Goal: Find specific page/section: Find specific page/section

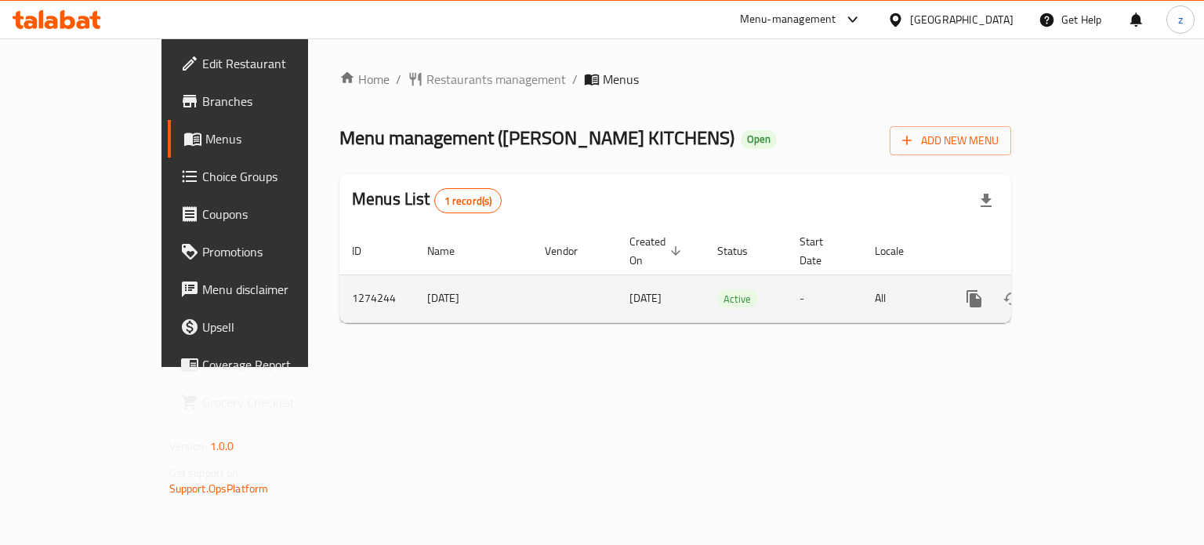
click at [1097, 289] on icon "enhanced table" at bounding box center [1087, 298] width 19 height 19
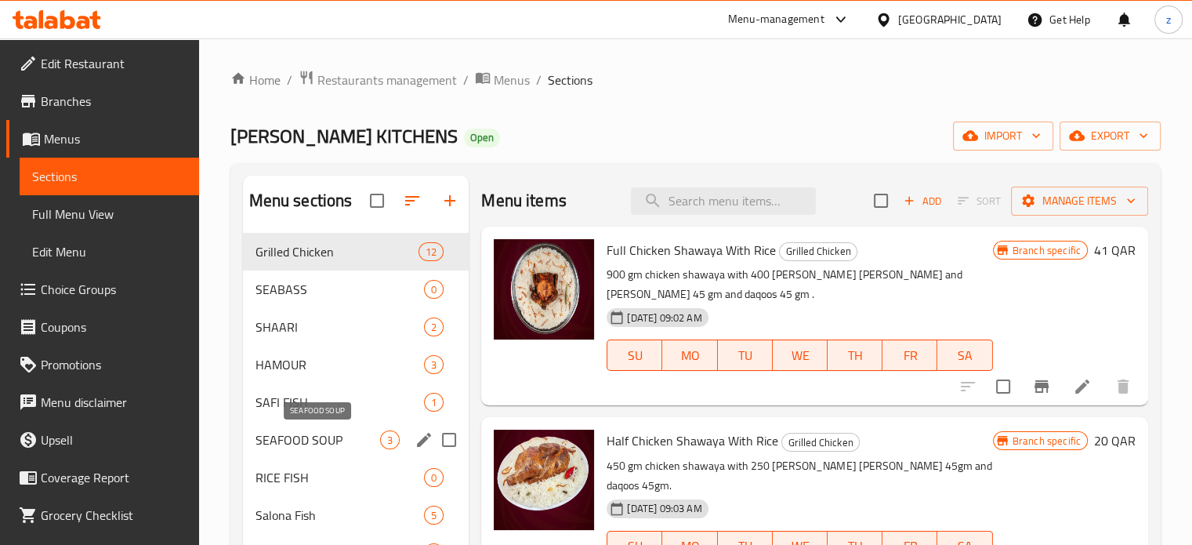
click at [323, 441] on span "SEAFOOD SOUP" at bounding box center [318, 439] width 125 height 19
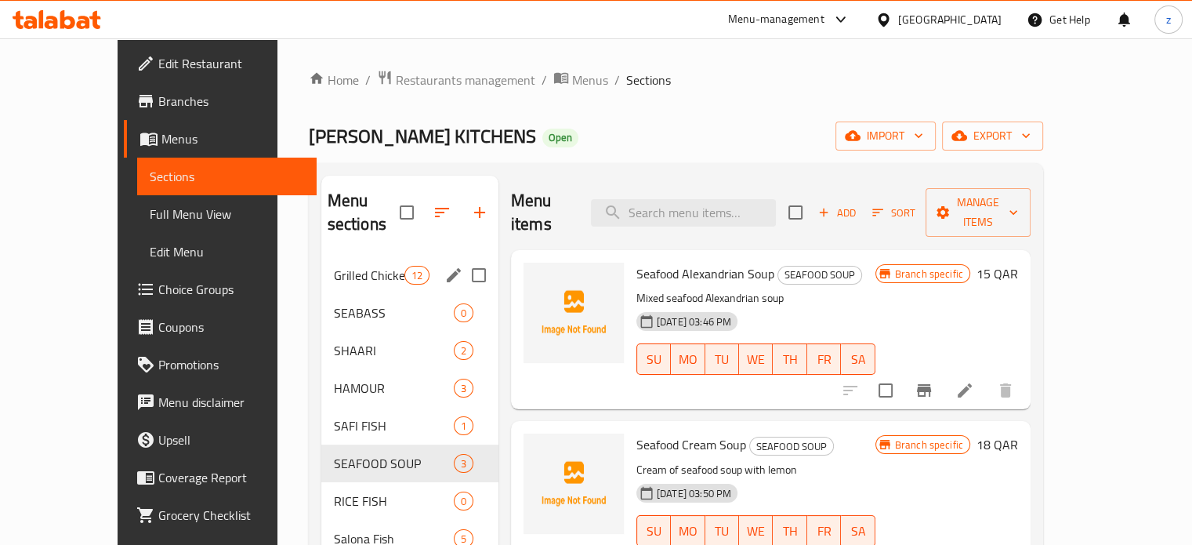
click at [345, 266] on span "Grilled Chicken" at bounding box center [369, 275] width 71 height 19
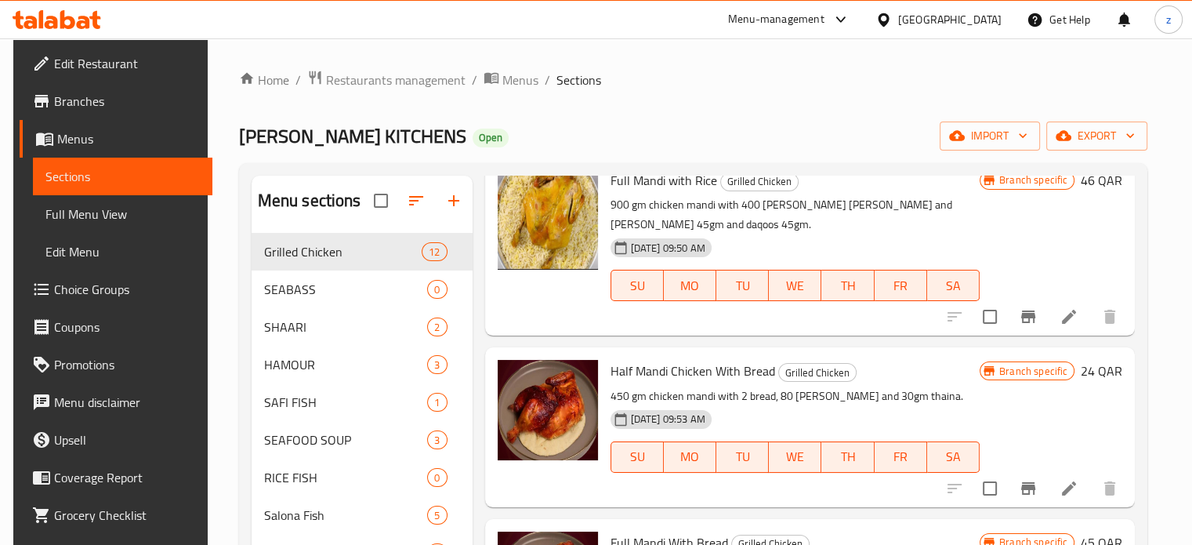
scroll to position [1279, 0]
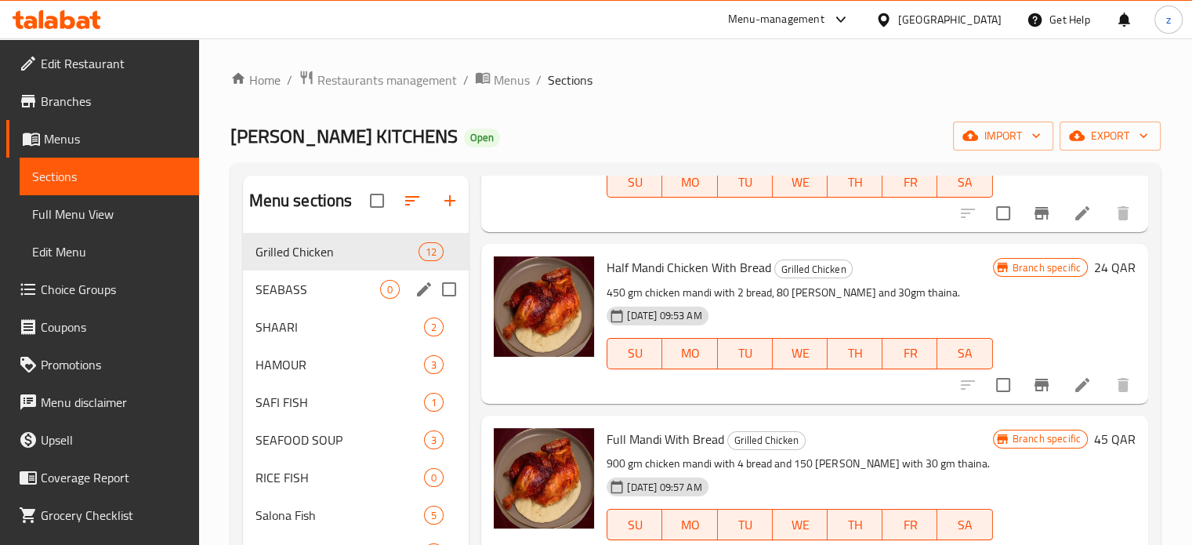
click at [285, 288] on span "SEABASS" at bounding box center [318, 289] width 125 height 19
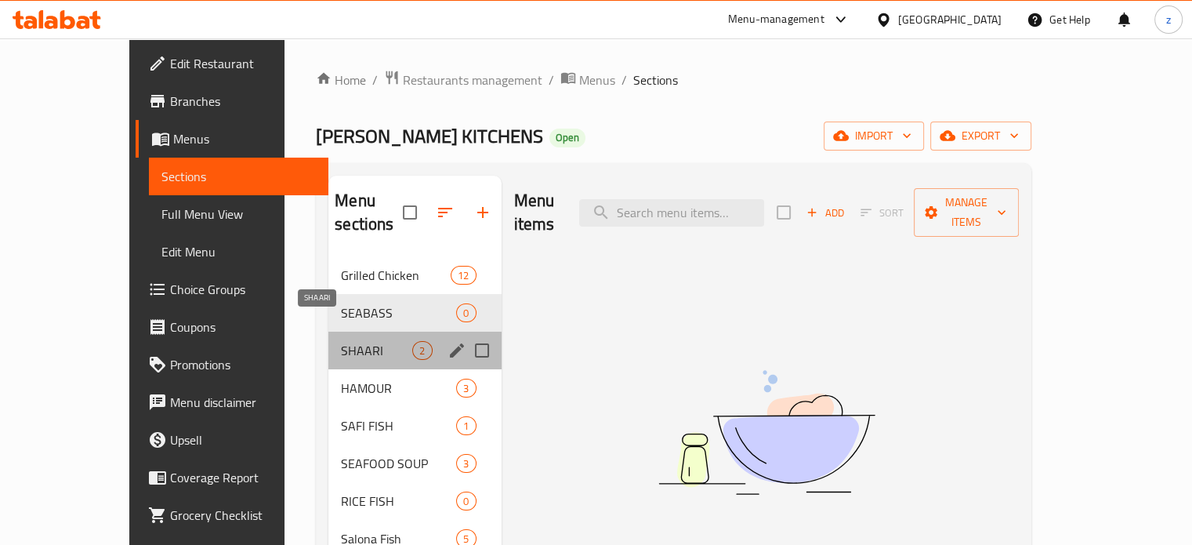
click at [341, 341] on span "SHAARI" at bounding box center [376, 350] width 71 height 19
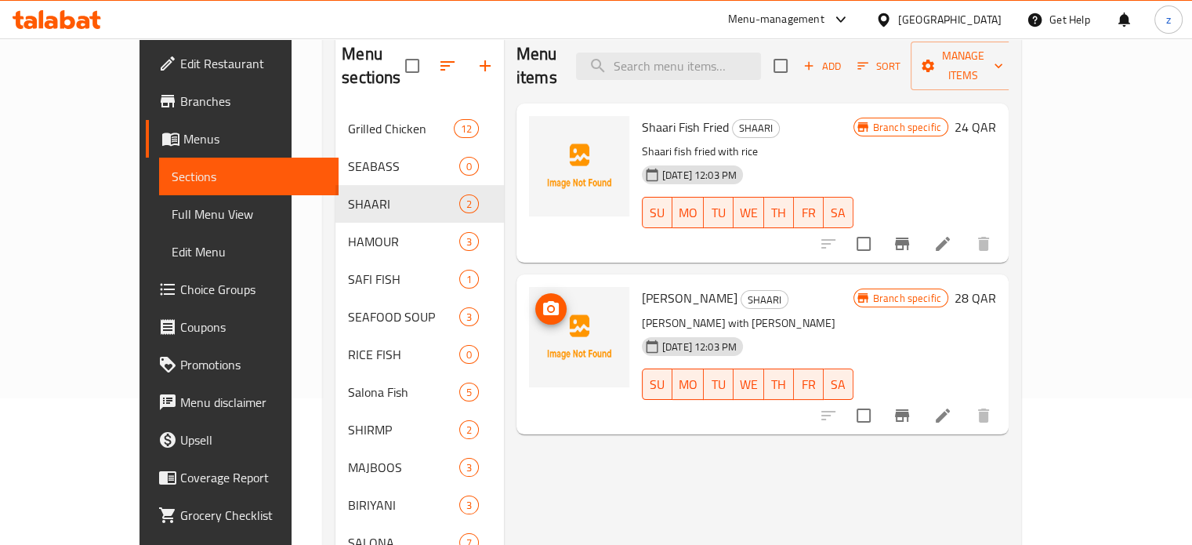
scroll to position [157, 0]
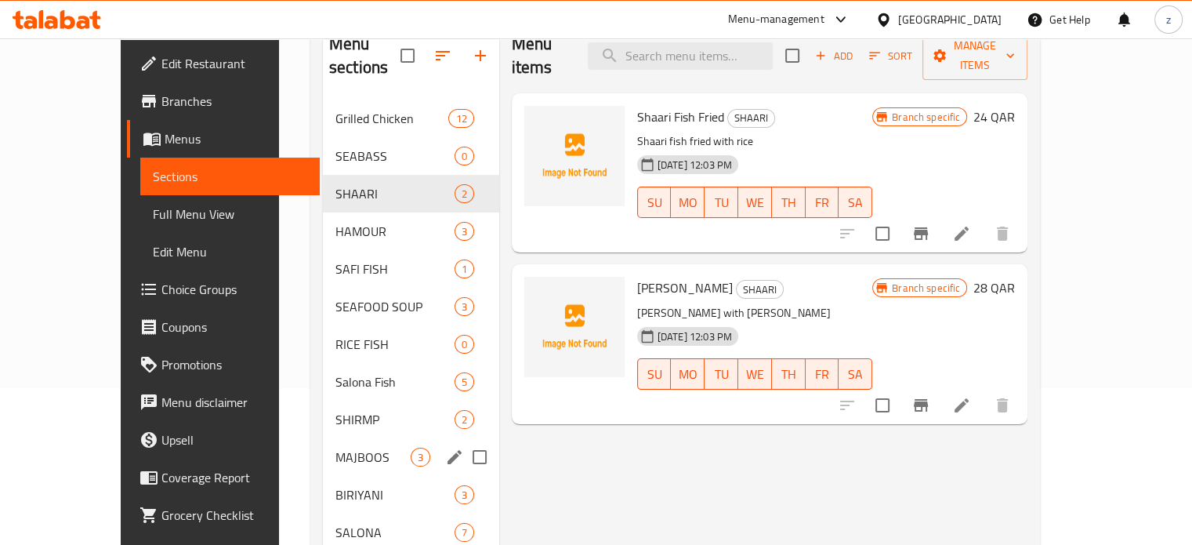
drag, startPoint x: 321, startPoint y: 166, endPoint x: 332, endPoint y: 210, distance: 45.2
click at [331, 373] on div "Grilled Chicken 12 SEABASS 0 SHAARI 2 HAMOUR 3 SAFI FISH 1 SEAFOOD SOUP 3 RICE …" at bounding box center [411, 495] width 176 height 790
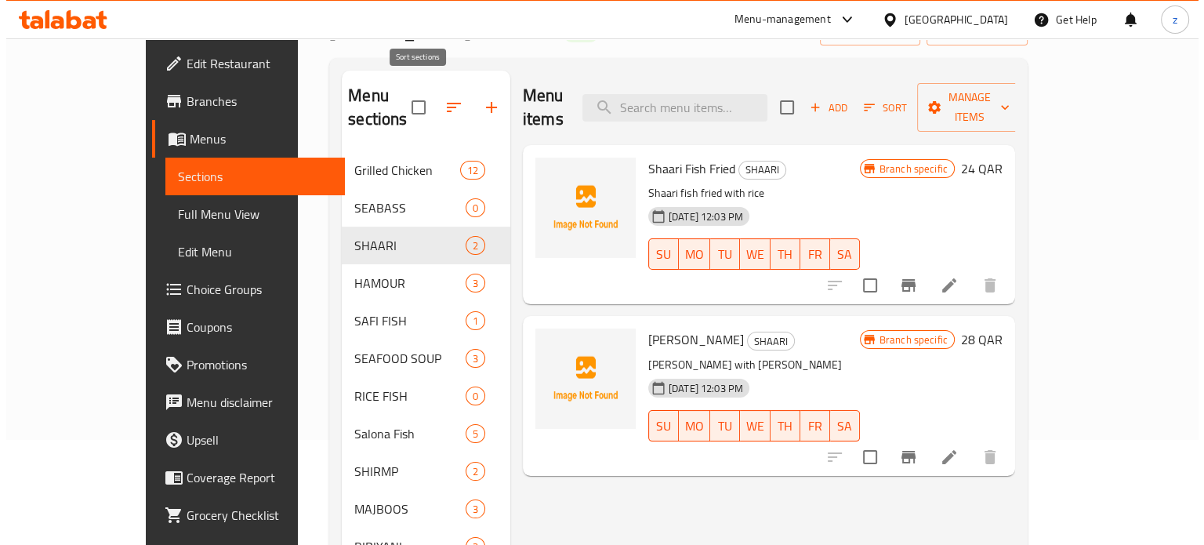
scroll to position [78, 0]
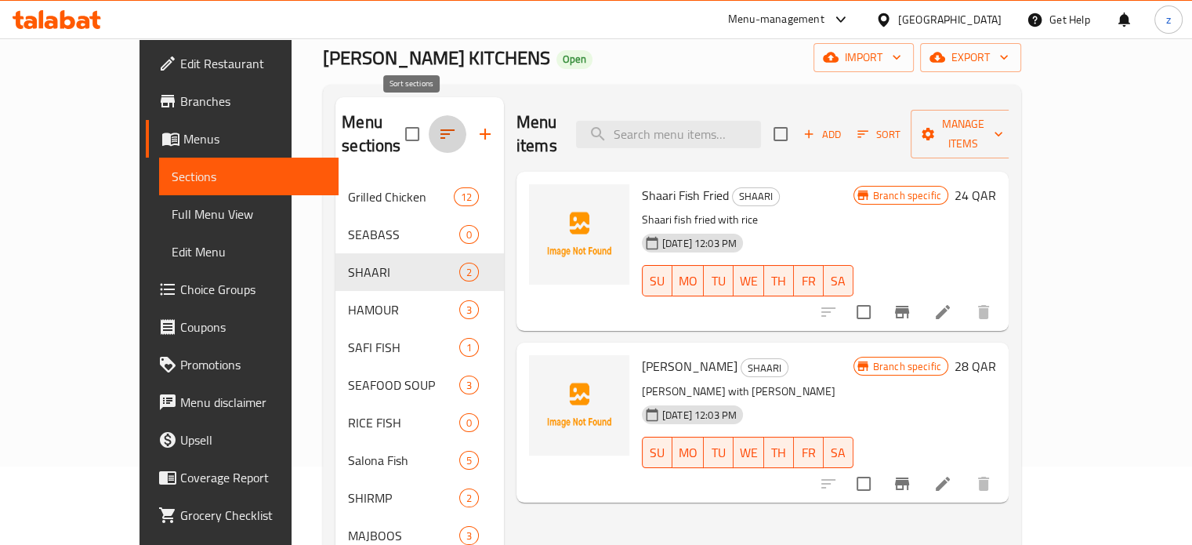
click at [429, 115] on button "button" at bounding box center [448, 134] width 38 height 38
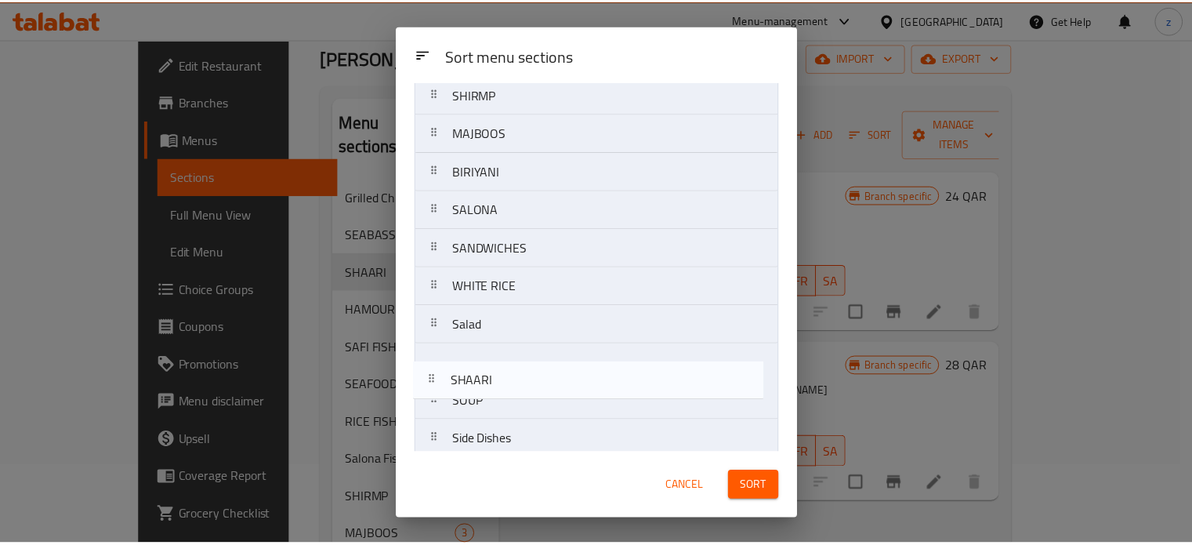
scroll to position [323, 0]
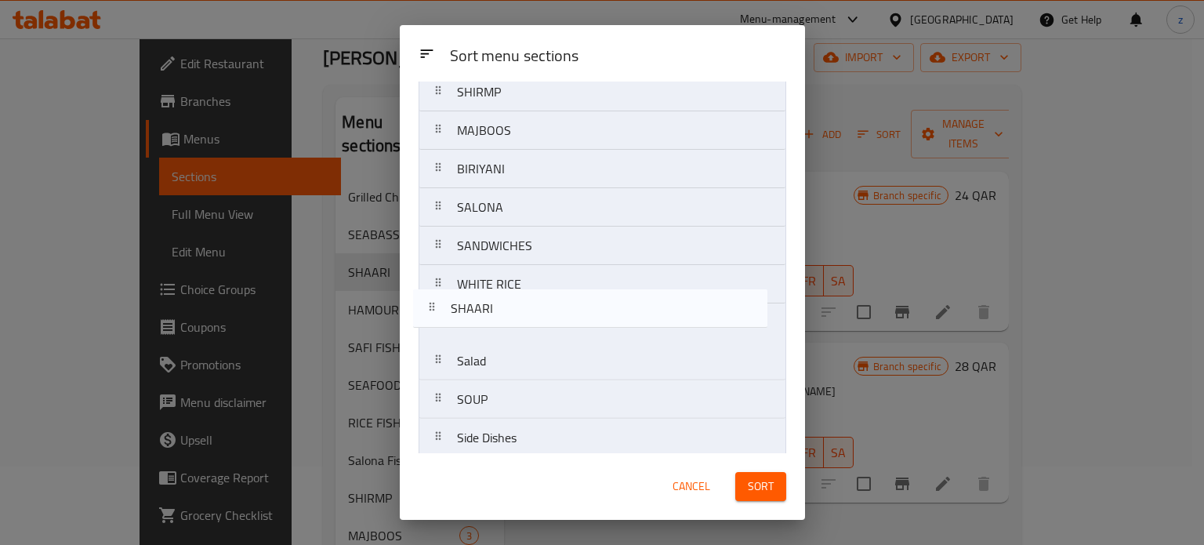
drag, startPoint x: 522, startPoint y: 349, endPoint x: 530, endPoint y: 318, distance: 31.6
click at [530, 318] on nav "Grilled Chicken SEABASS SHAARI HAMOUR SAFI FISH SEAFOOD SOUP RICE FISH Salona F…" at bounding box center [603, 207] width 368 height 808
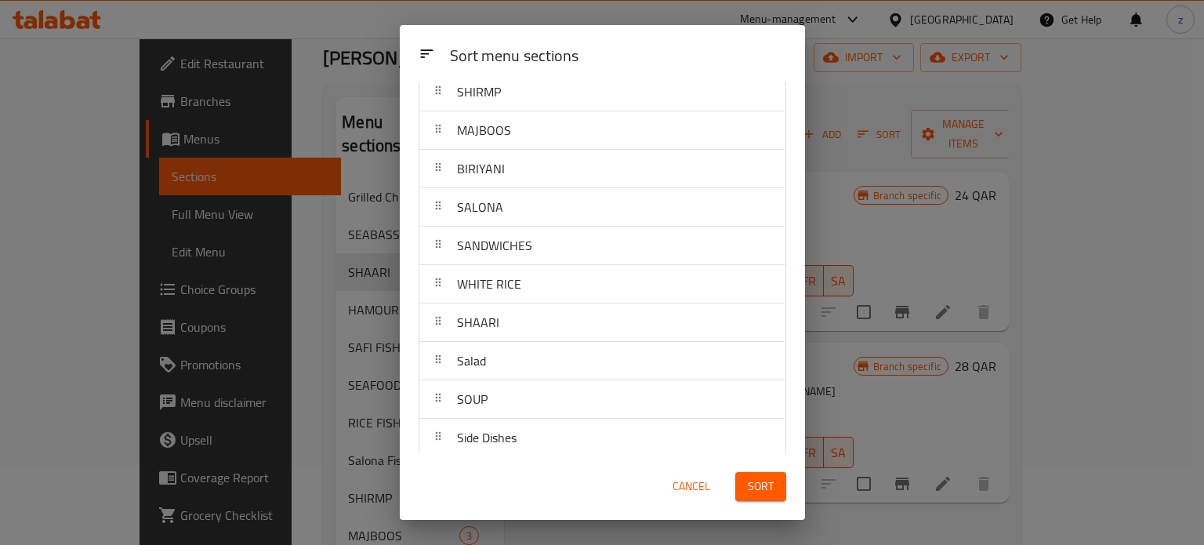
drag, startPoint x: 756, startPoint y: 482, endPoint x: 734, endPoint y: 466, distance: 27.6
click at [759, 482] on span "Sort" at bounding box center [761, 487] width 26 height 20
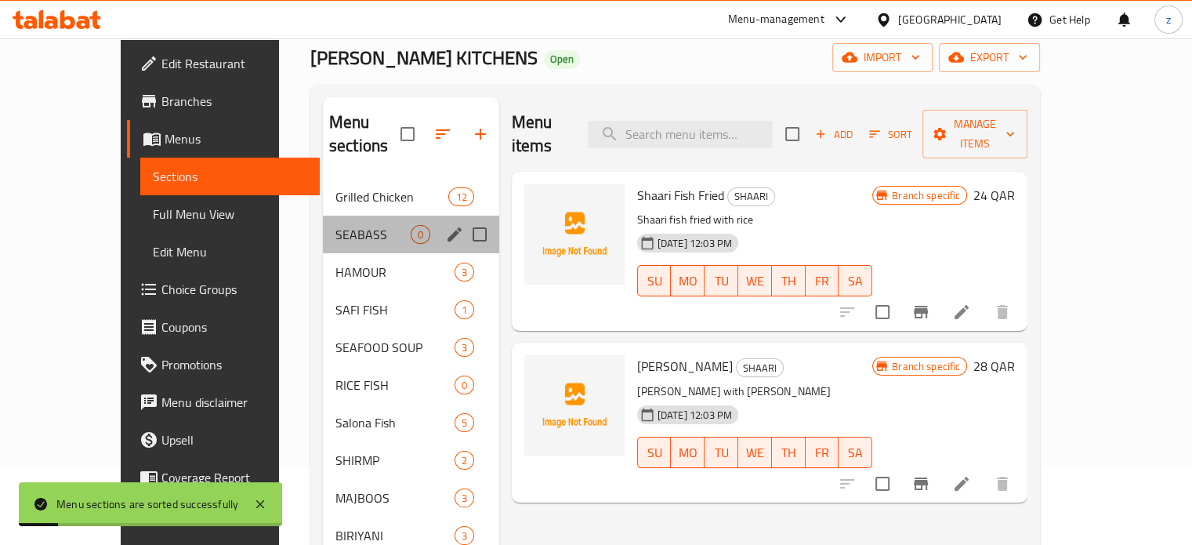
click at [323, 224] on div "SEABASS 0" at bounding box center [411, 235] width 176 height 38
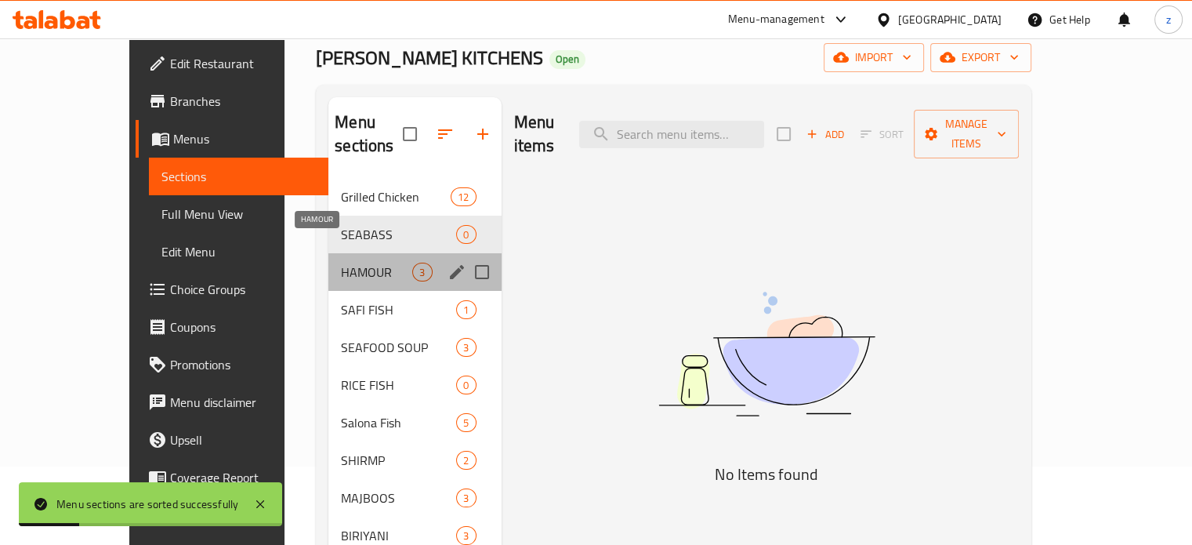
click at [341, 263] on span "HAMOUR" at bounding box center [376, 272] width 71 height 19
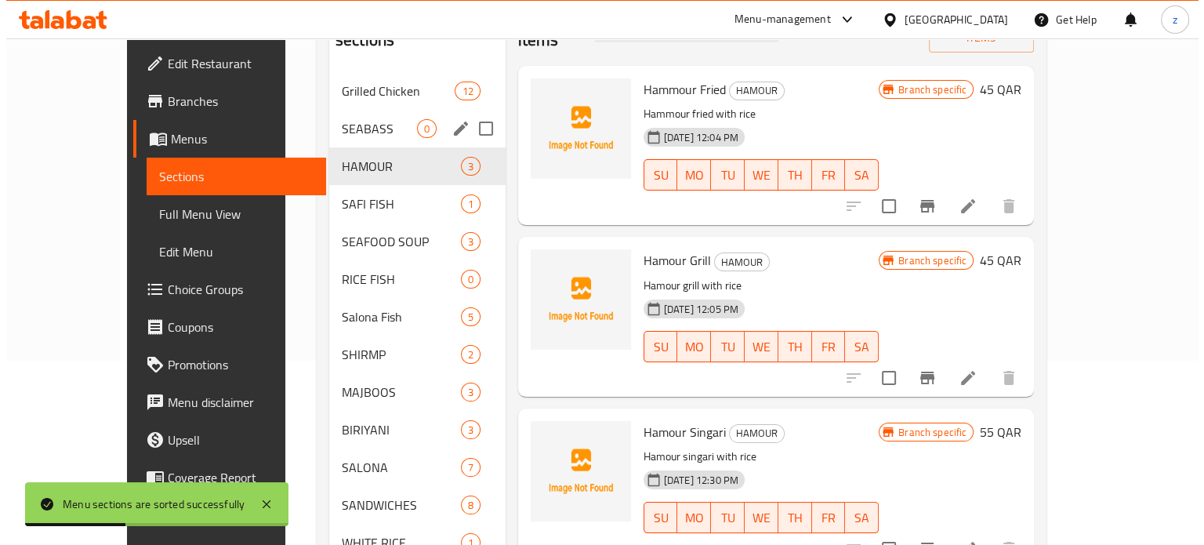
scroll to position [78, 0]
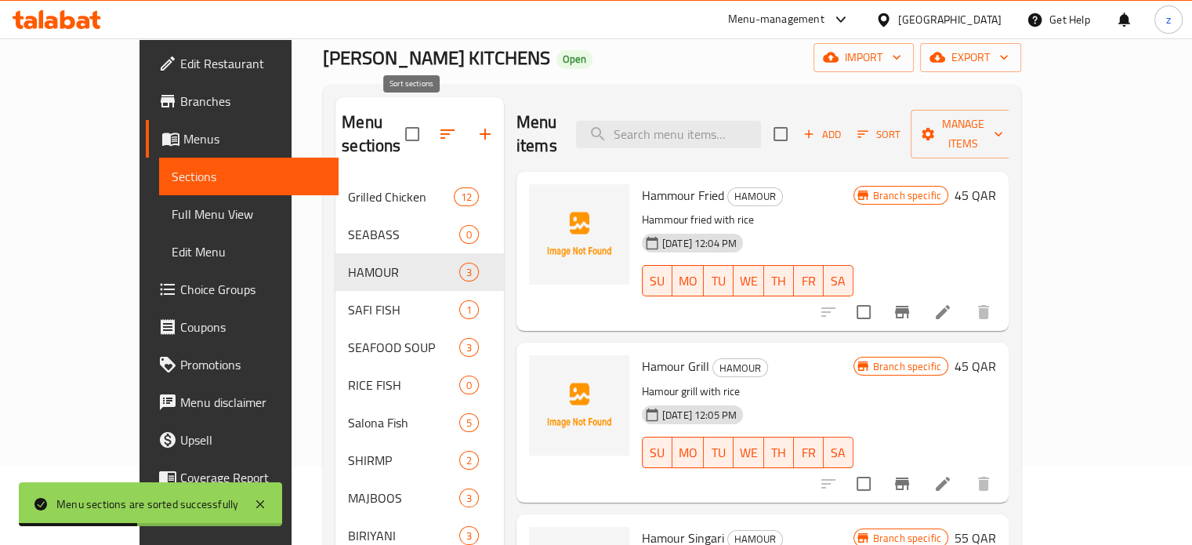
click at [438, 125] on icon "button" at bounding box center [447, 134] width 19 height 19
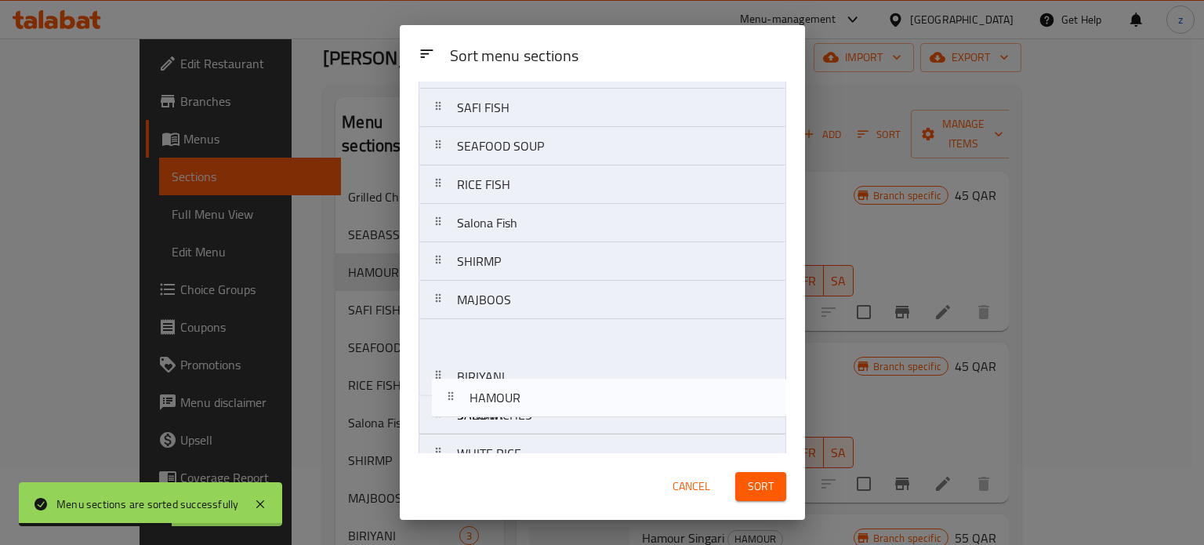
drag, startPoint x: 477, startPoint y: 224, endPoint x: 494, endPoint y: 415, distance: 191.3
click at [494, 415] on nav "Grilled Chicken SEABASS HAMOUR SAFI FISH SEAFOOD SOUP RICE FISH Salona Fish SHI…" at bounding box center [603, 415] width 368 height 808
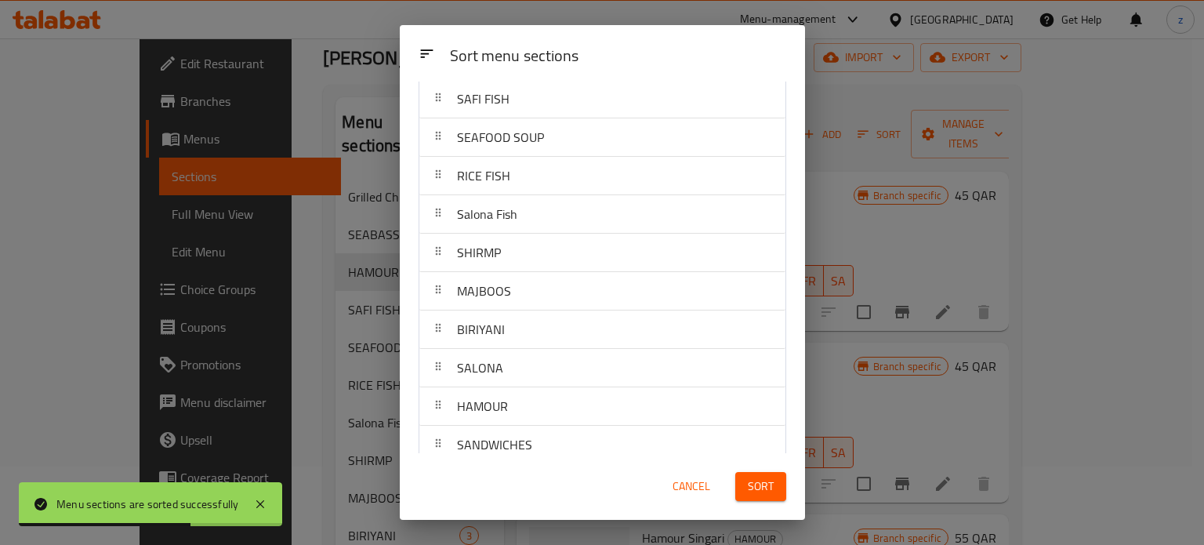
click at [764, 485] on span "Sort" at bounding box center [761, 487] width 26 height 20
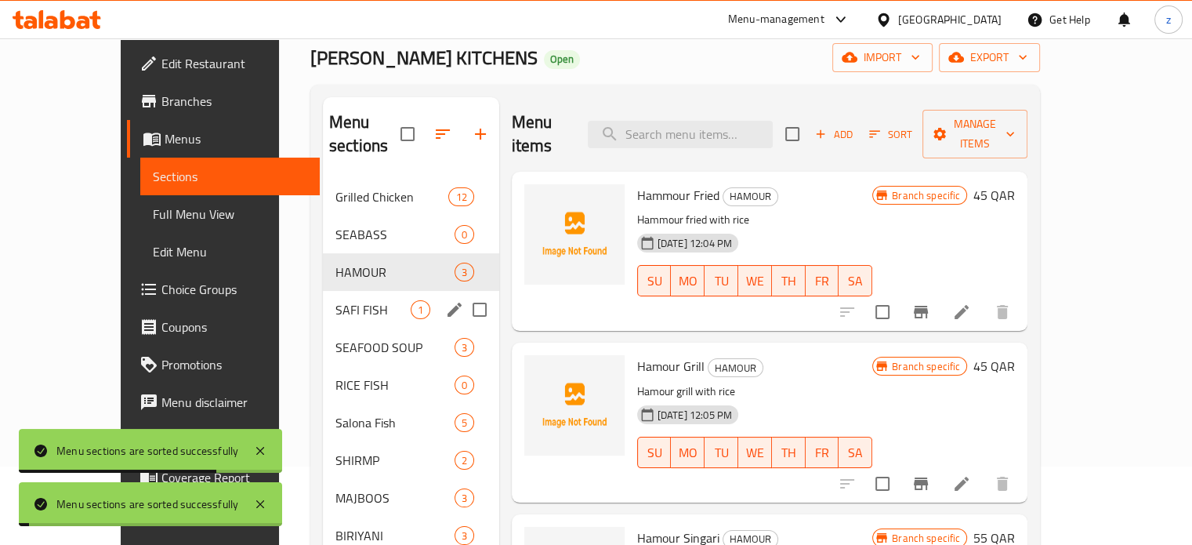
click at [335, 300] on span "SAFI FISH" at bounding box center [372, 309] width 75 height 19
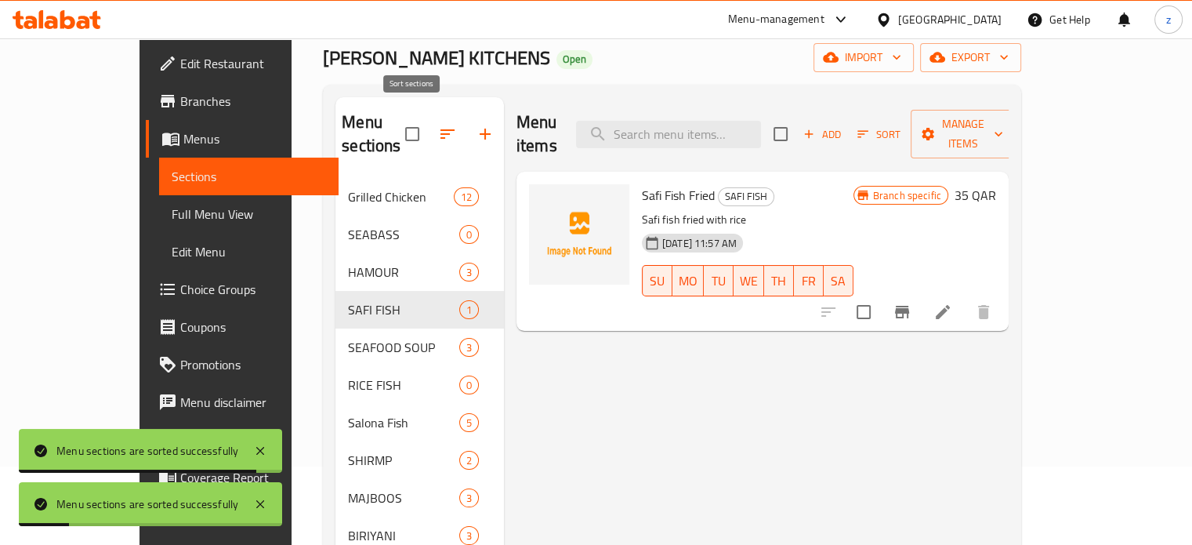
click at [438, 125] on icon "button" at bounding box center [447, 134] width 19 height 19
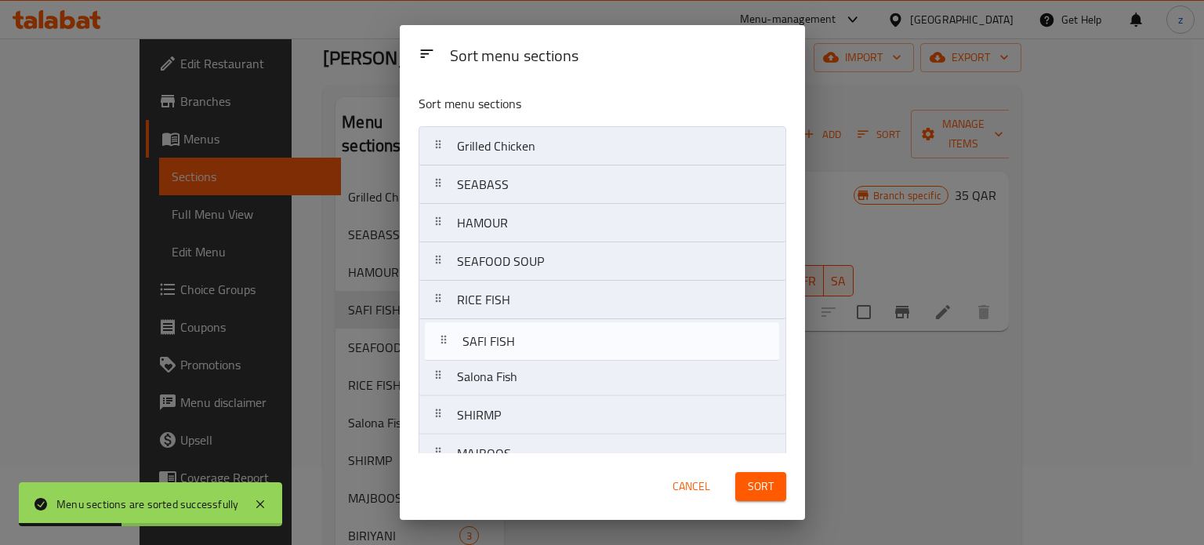
drag, startPoint x: 513, startPoint y: 265, endPoint x: 520, endPoint y: 352, distance: 87.3
click at [520, 352] on nav "Grilled Chicken SEABASS HAMOUR SAFI FISH SEAFOOD SOUP RICE FISH Salona Fish SHI…" at bounding box center [603, 530] width 368 height 808
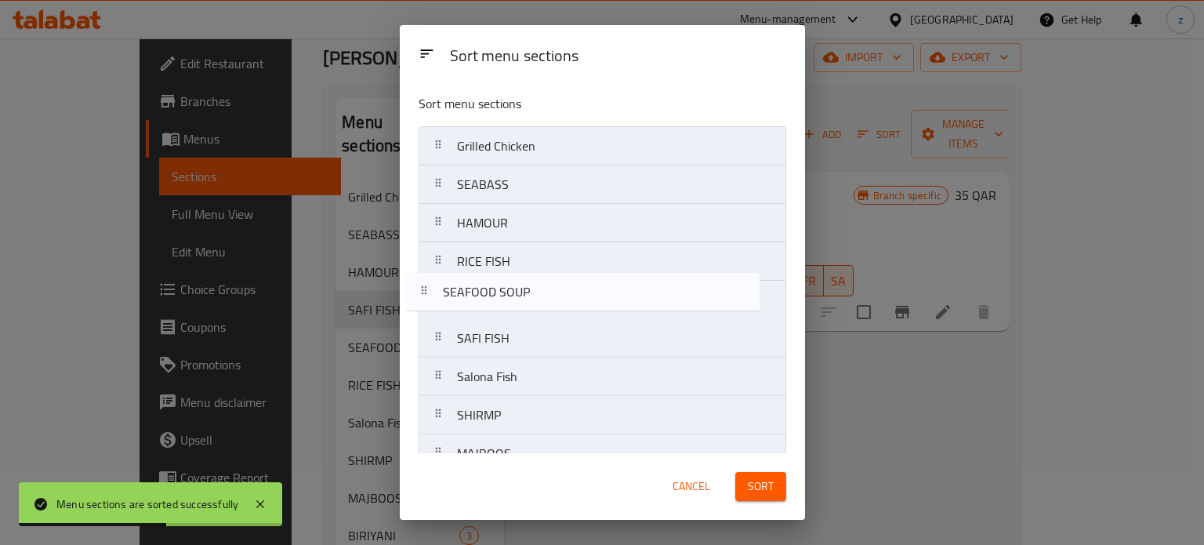
drag, startPoint x: 538, startPoint y: 269, endPoint x: 523, endPoint y: 306, distance: 40.8
click at [523, 306] on nav "Grilled Chicken SEABASS HAMOUR SEAFOOD SOUP RICE FISH SAFI FISH Salona Fish SHI…" at bounding box center [603, 530] width 368 height 808
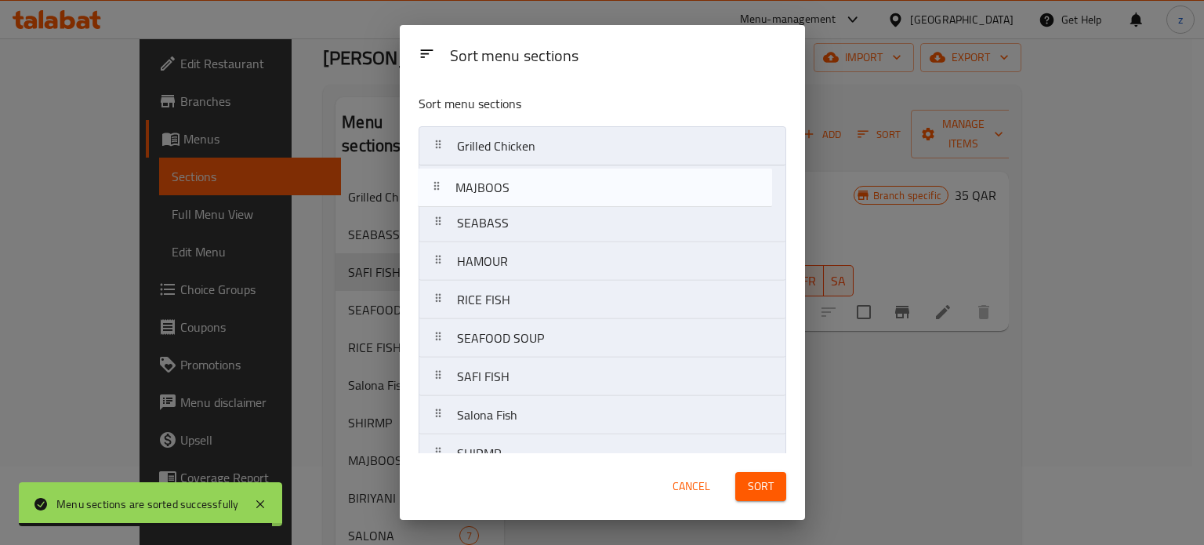
drag, startPoint x: 526, startPoint y: 328, endPoint x: 524, endPoint y: 167, distance: 161.5
click at [524, 172] on nav "Grilled Chicken SEABASS HAMOUR RICE FISH SEAFOOD SOUP SAFI FISH Salona Fish SHI…" at bounding box center [603, 530] width 368 height 808
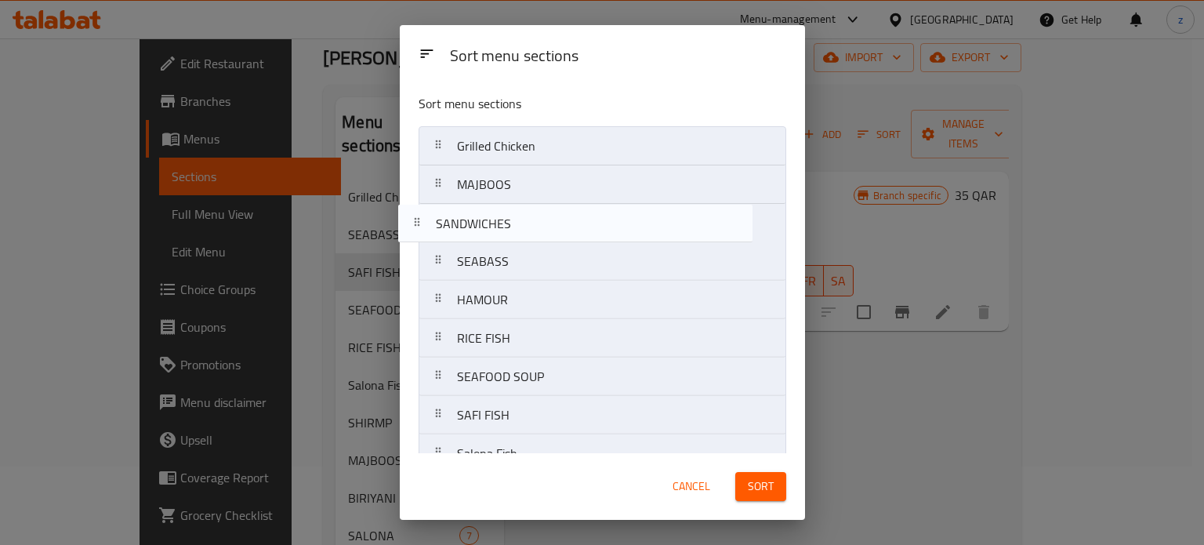
drag, startPoint x: 541, startPoint y: 419, endPoint x: 523, endPoint y: 219, distance: 200.7
click at [523, 219] on nav "Grilled Chicken MAJBOOS SEABASS HAMOUR RICE FISH SEAFOOD SOUP SAFI FISH Salona …" at bounding box center [603, 530] width 368 height 808
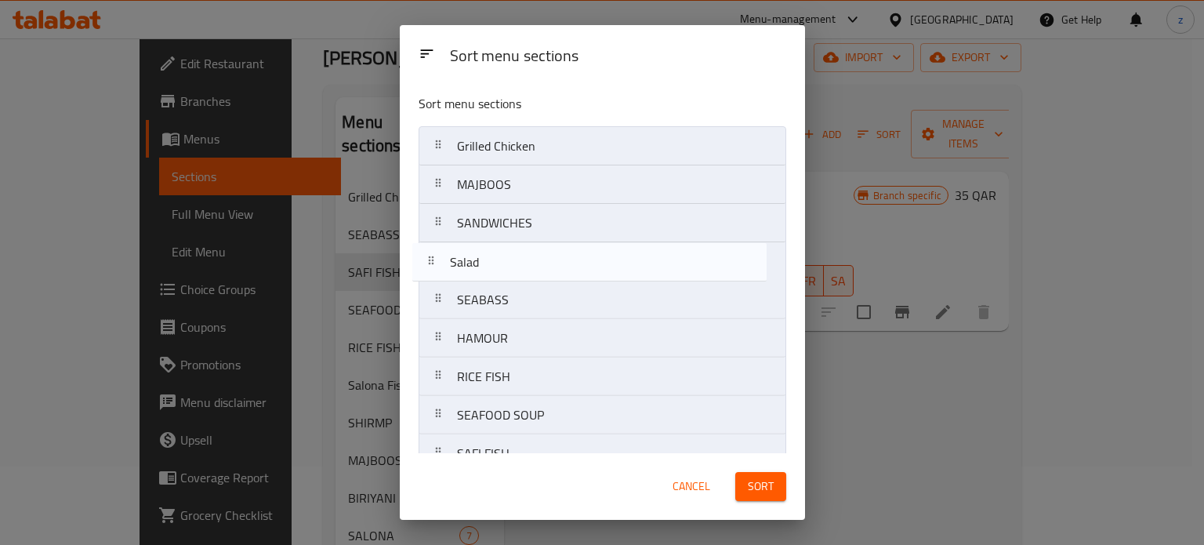
drag, startPoint x: 541, startPoint y: 369, endPoint x: 535, endPoint y: 256, distance: 113.0
click at [535, 257] on nav "Grilled Chicken MAJBOOS SANDWICHES SEABASS HAMOUR RICE FISH SEAFOOD SOUP SAFI F…" at bounding box center [603, 530] width 368 height 808
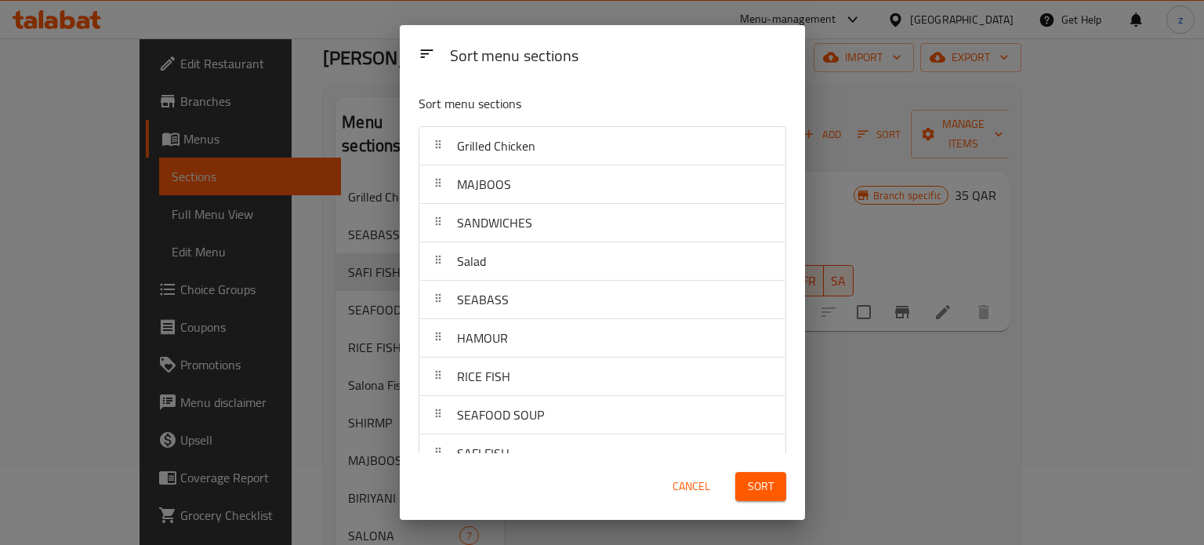
click at [767, 481] on span "Sort" at bounding box center [761, 487] width 26 height 20
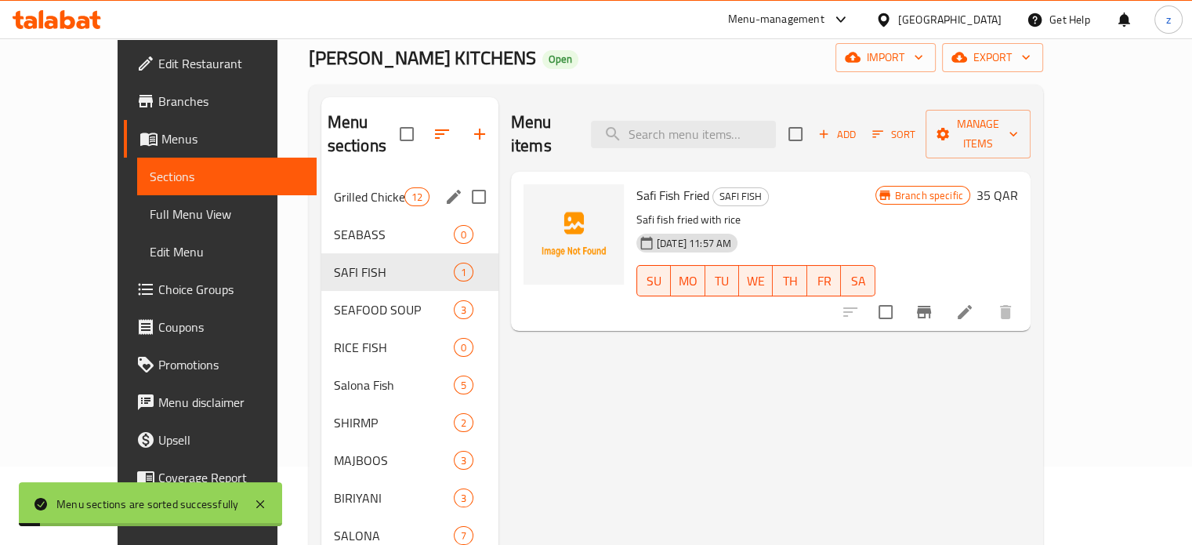
click at [334, 187] on span "Grilled Chicken" at bounding box center [369, 196] width 71 height 19
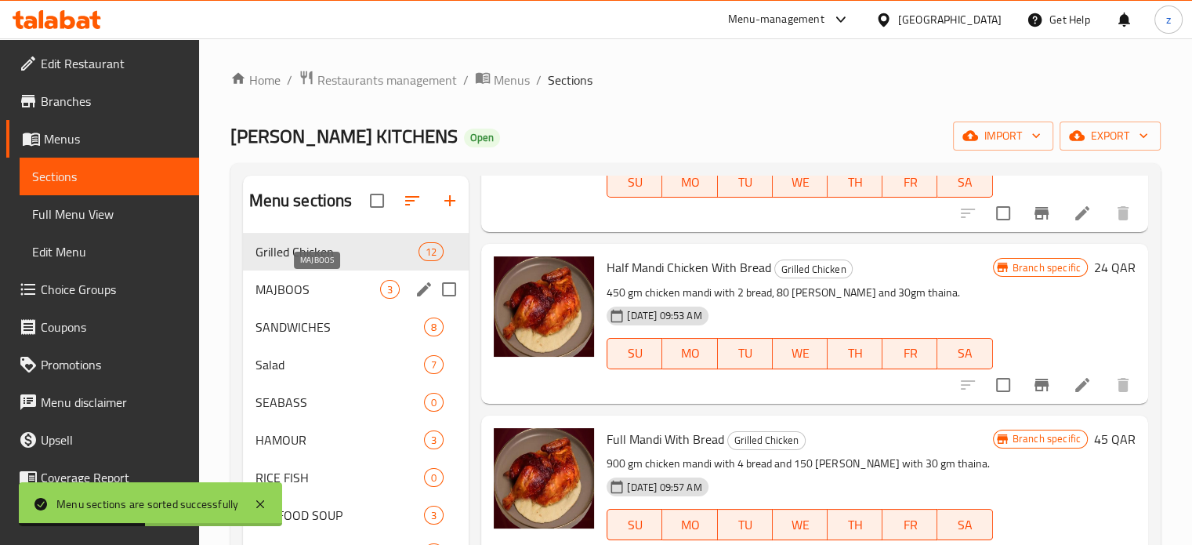
click at [279, 291] on span "MAJBOOS" at bounding box center [318, 289] width 125 height 19
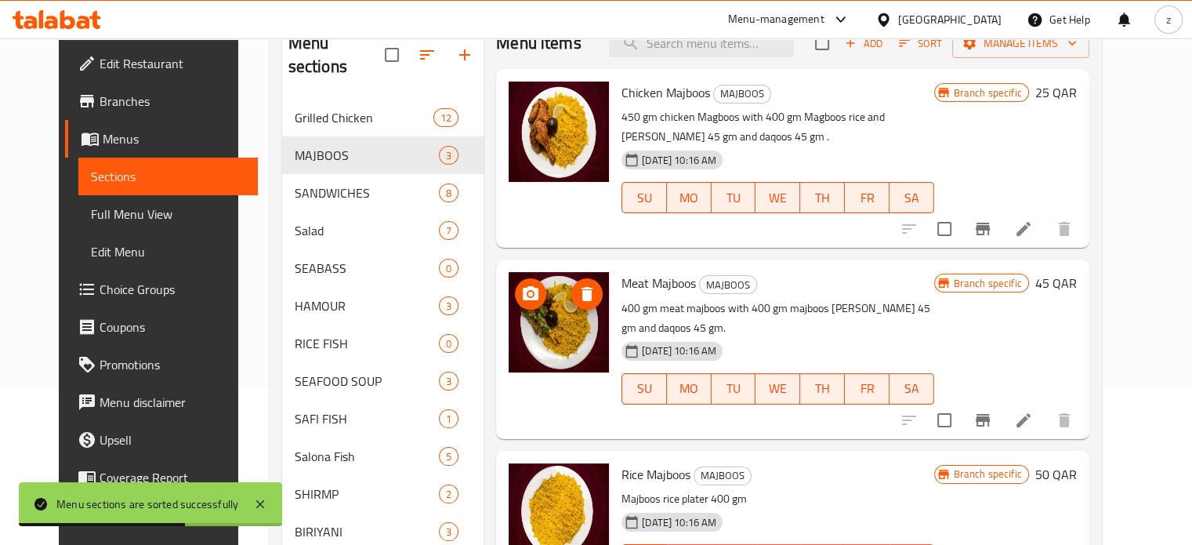
scroll to position [157, 0]
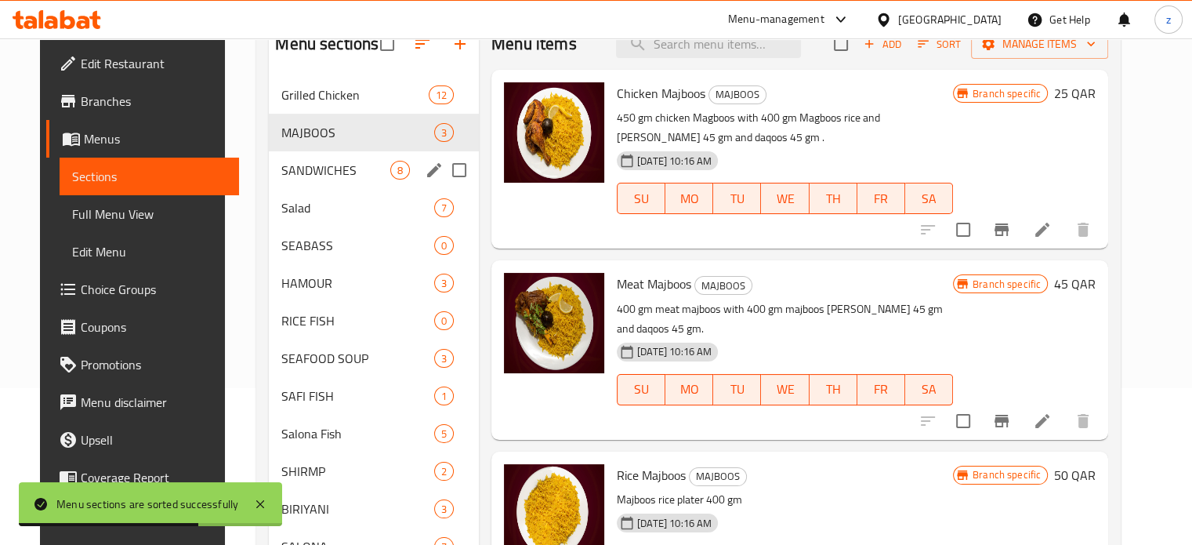
click at [332, 174] on span "SANDWICHES" at bounding box center [335, 170] width 109 height 19
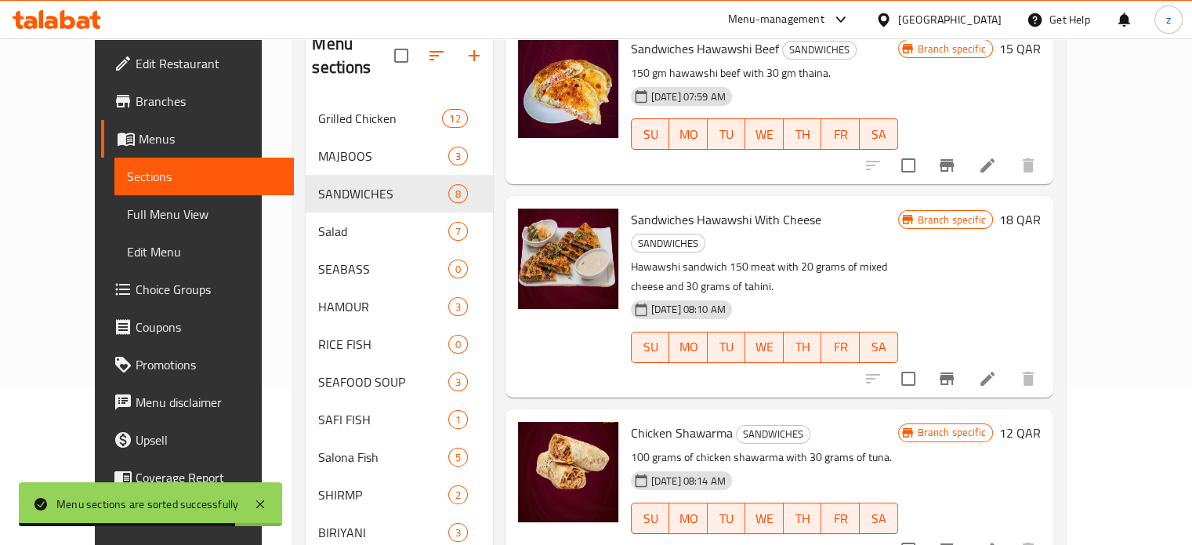
scroll to position [575, 0]
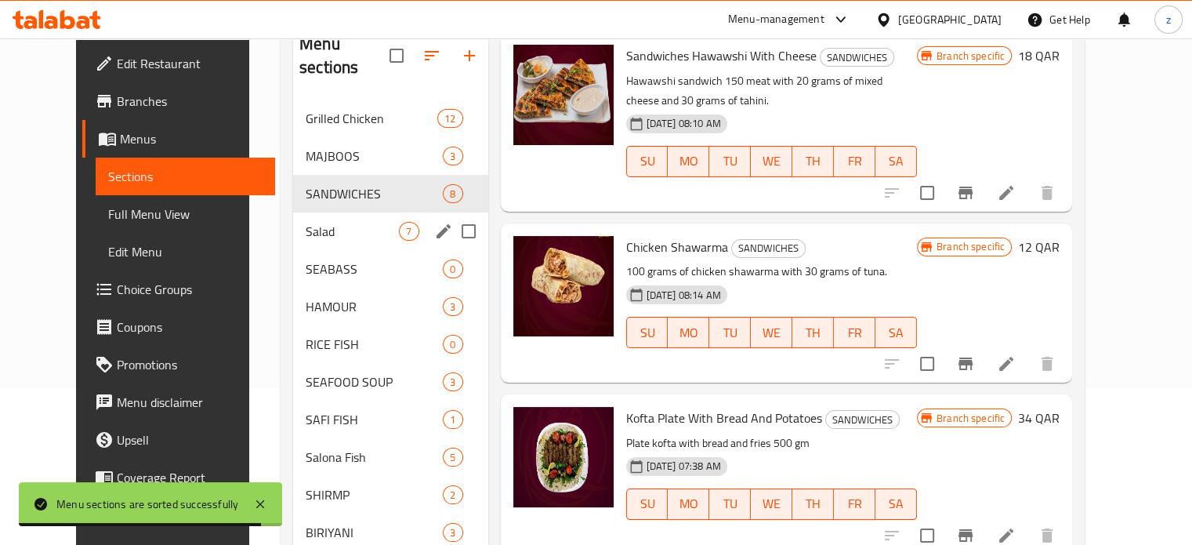
click at [312, 212] on div "Salad 7" at bounding box center [390, 231] width 195 height 38
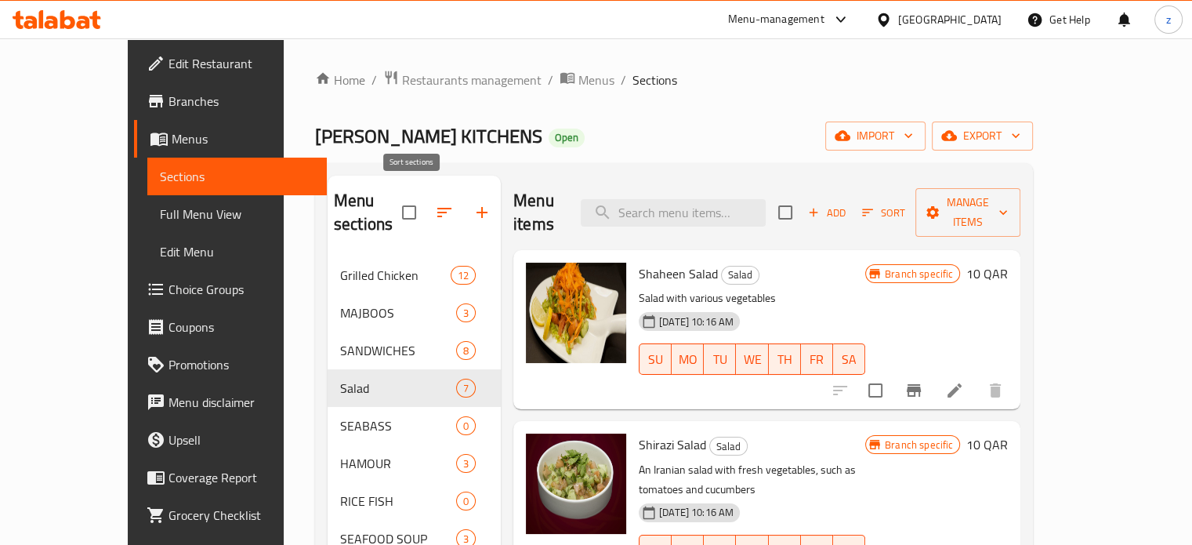
click at [435, 203] on icon "button" at bounding box center [444, 212] width 19 height 19
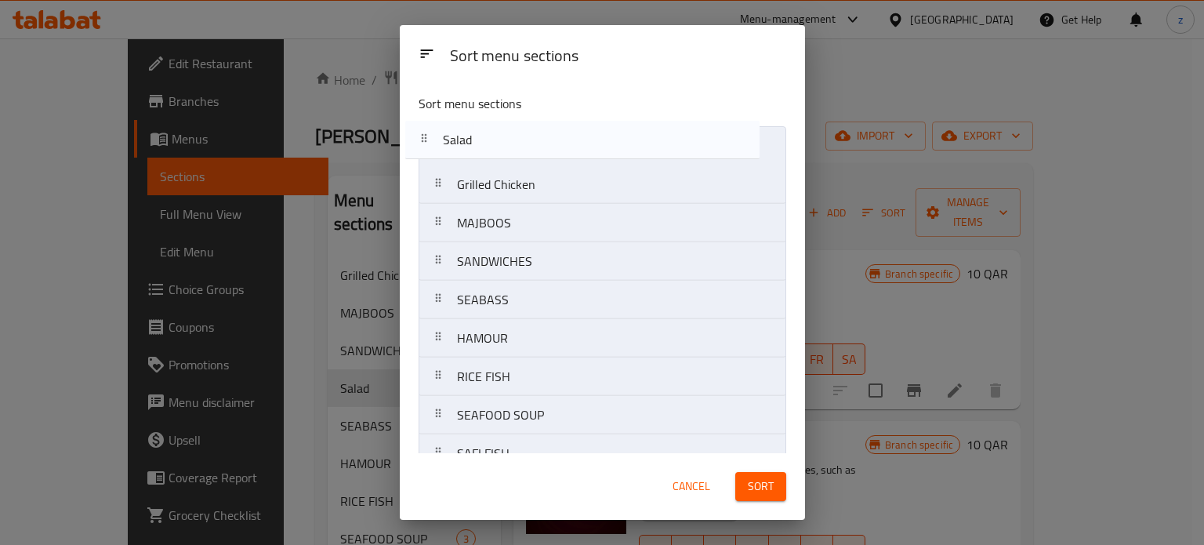
drag, startPoint x: 520, startPoint y: 267, endPoint x: 504, endPoint y: 137, distance: 130.3
click at [504, 137] on nav "Grilled Chicken MAJBOOS SANDWICHES Salad SEABASS HAMOUR RICE FISH SEAFOOD SOUP …" at bounding box center [603, 530] width 368 height 808
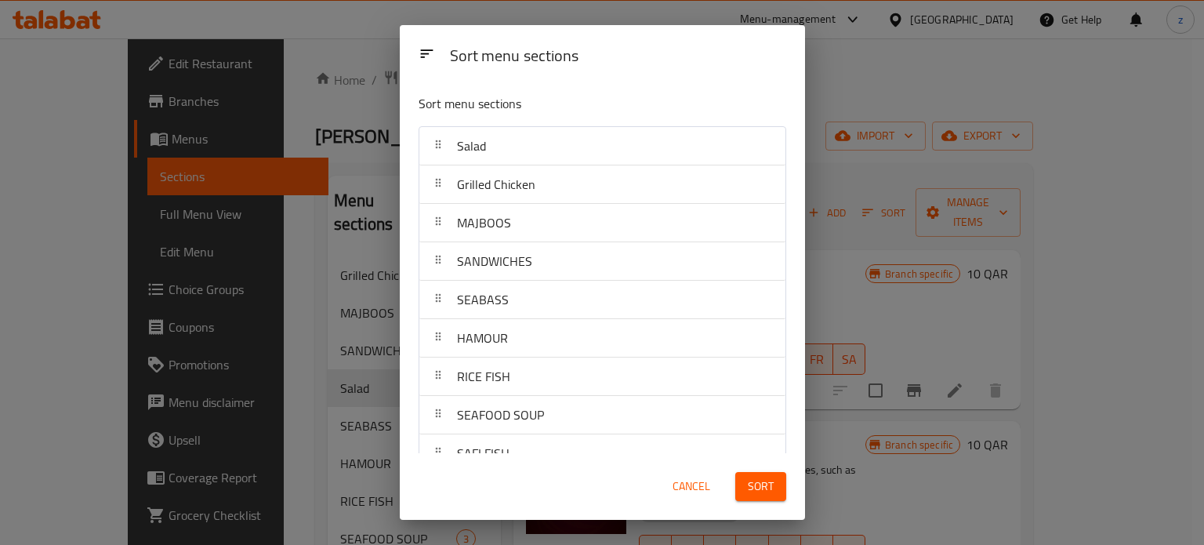
click at [766, 484] on span "Sort" at bounding box center [761, 487] width 26 height 20
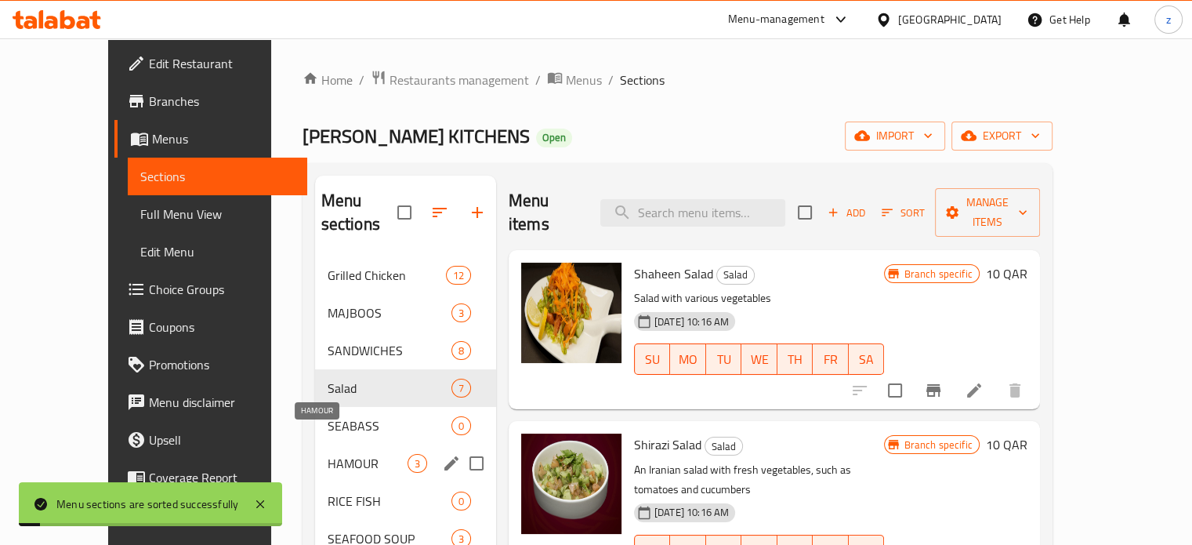
click at [344, 454] on span "HAMOUR" at bounding box center [368, 463] width 80 height 19
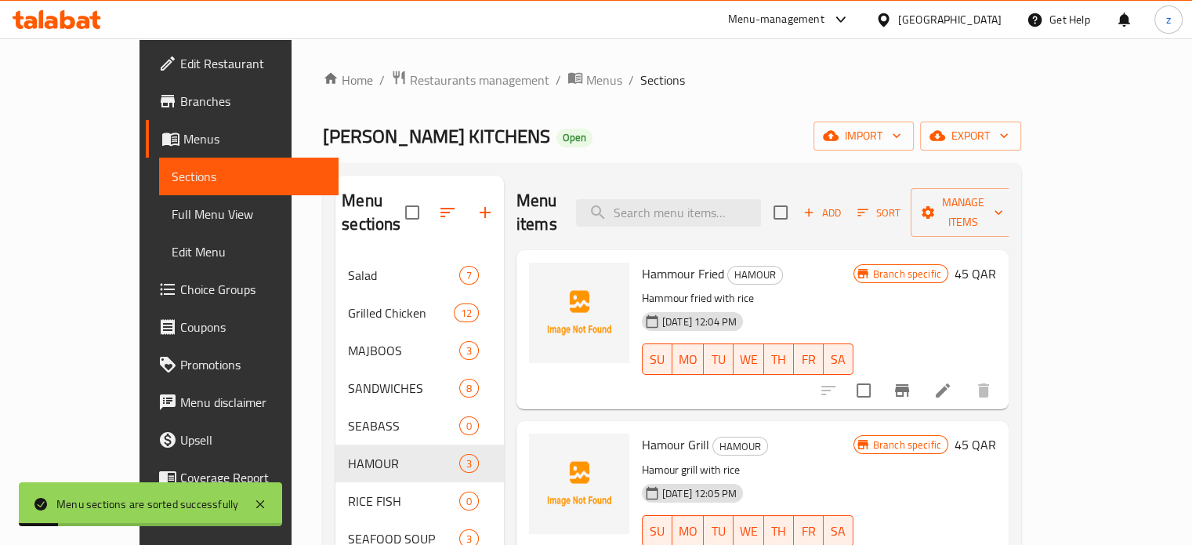
scroll to position [314, 0]
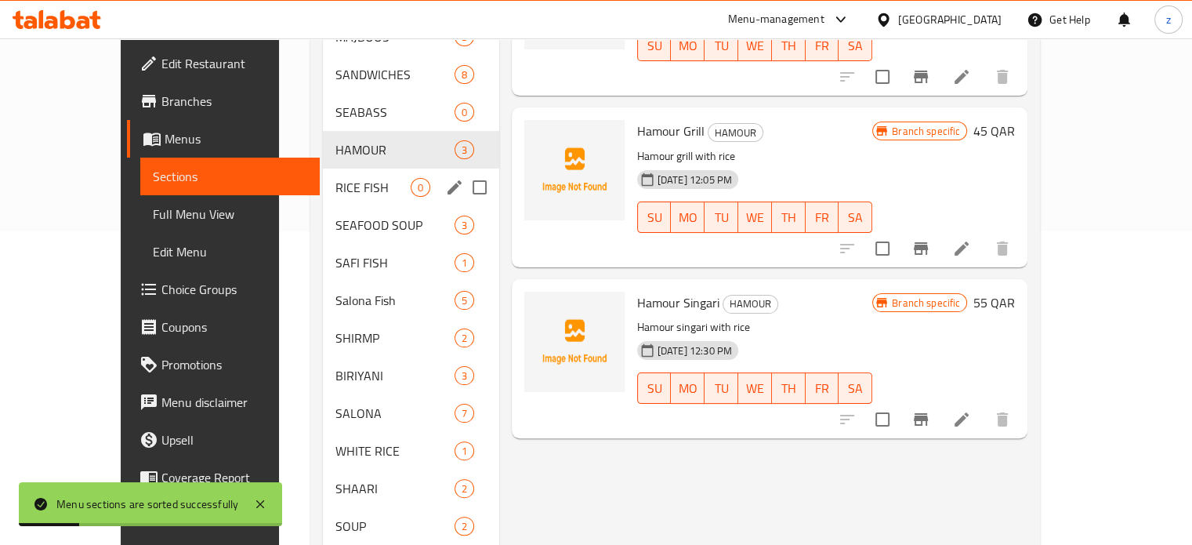
click at [335, 178] on span "RICE FISH" at bounding box center [372, 187] width 75 height 19
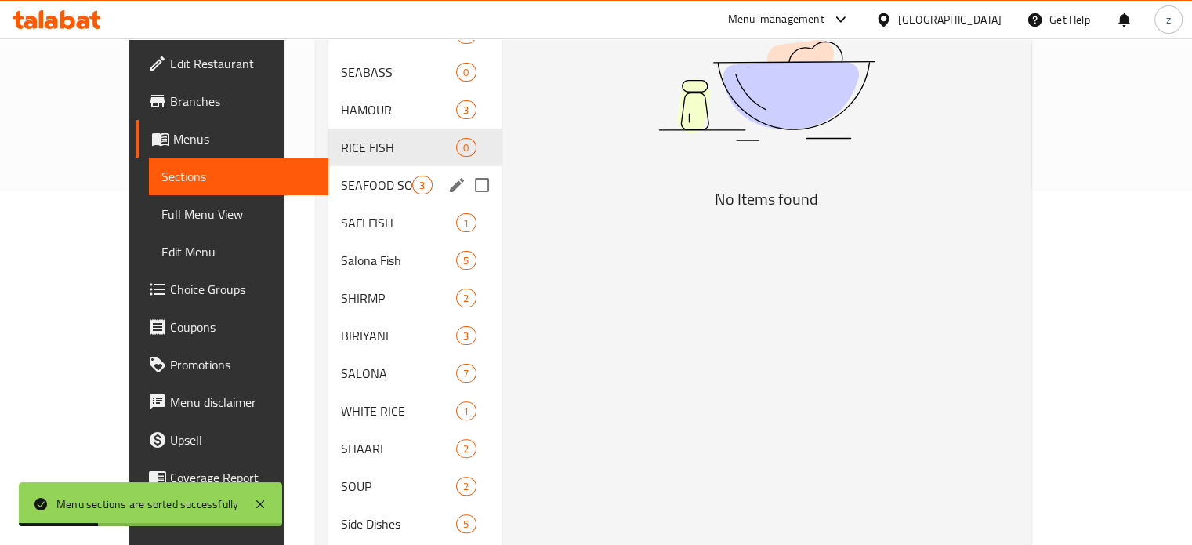
scroll to position [392, 0]
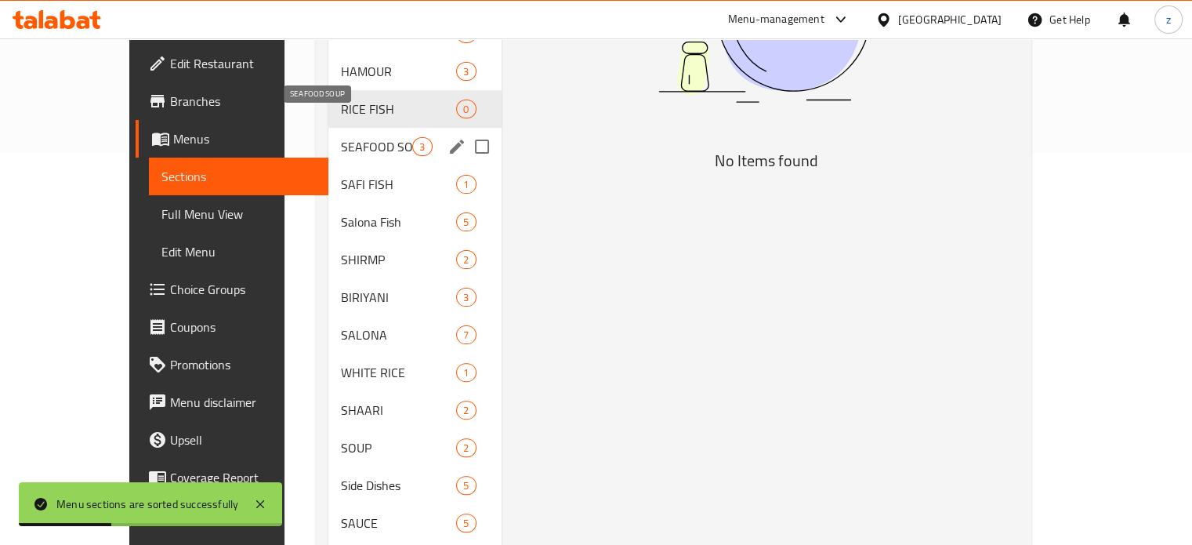
click at [341, 137] on span "SEAFOOD SOUP" at bounding box center [376, 146] width 71 height 19
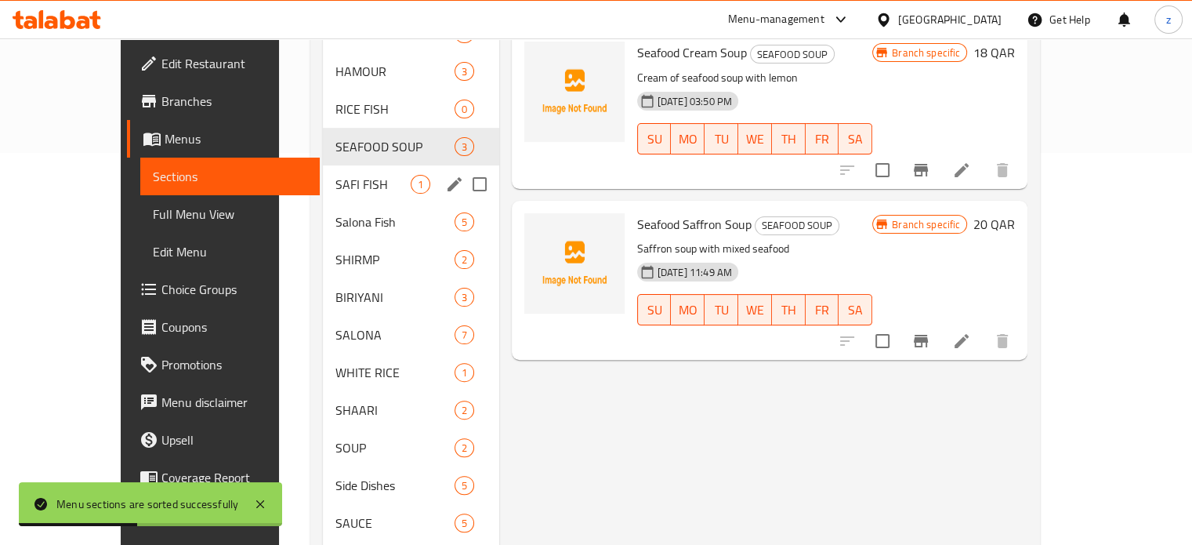
click at [335, 175] on span "SAFI FISH" at bounding box center [372, 184] width 75 height 19
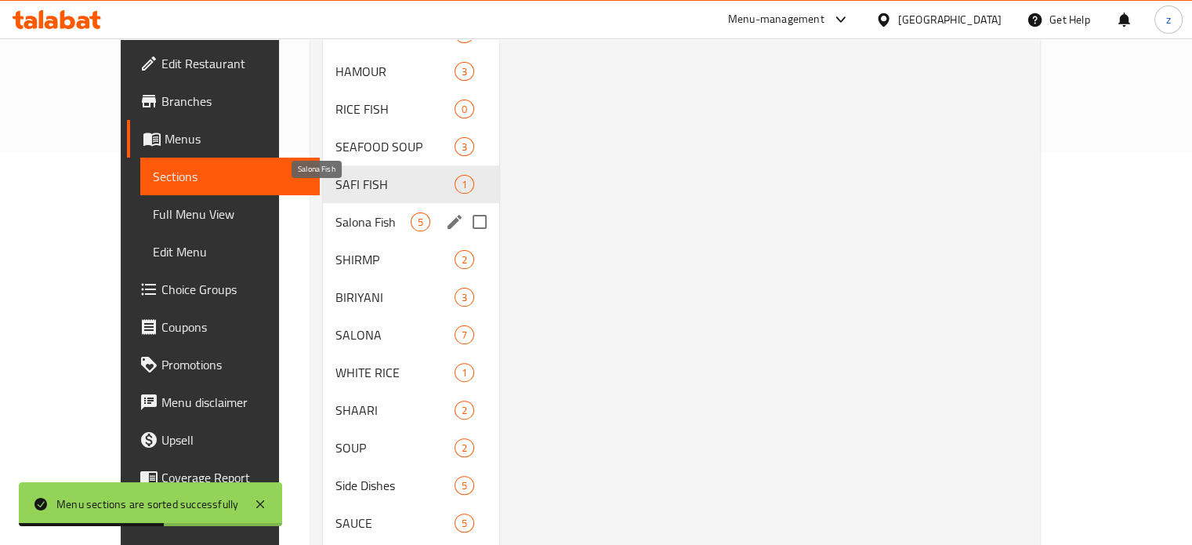
click at [335, 212] on span "Salona Fish" at bounding box center [372, 221] width 75 height 19
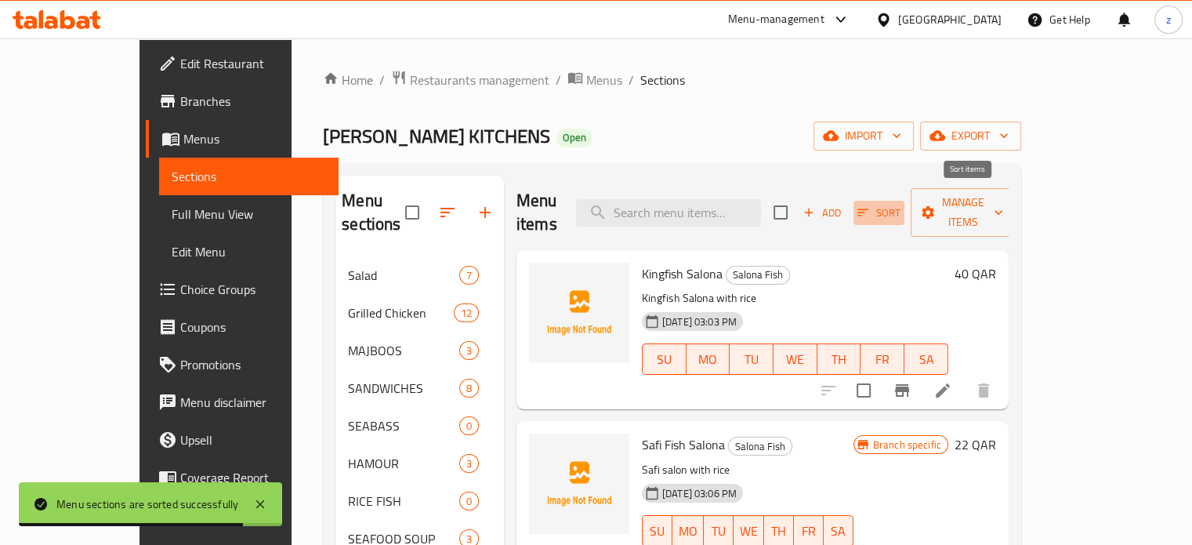
click at [901, 204] on span "Sort" at bounding box center [879, 213] width 43 height 18
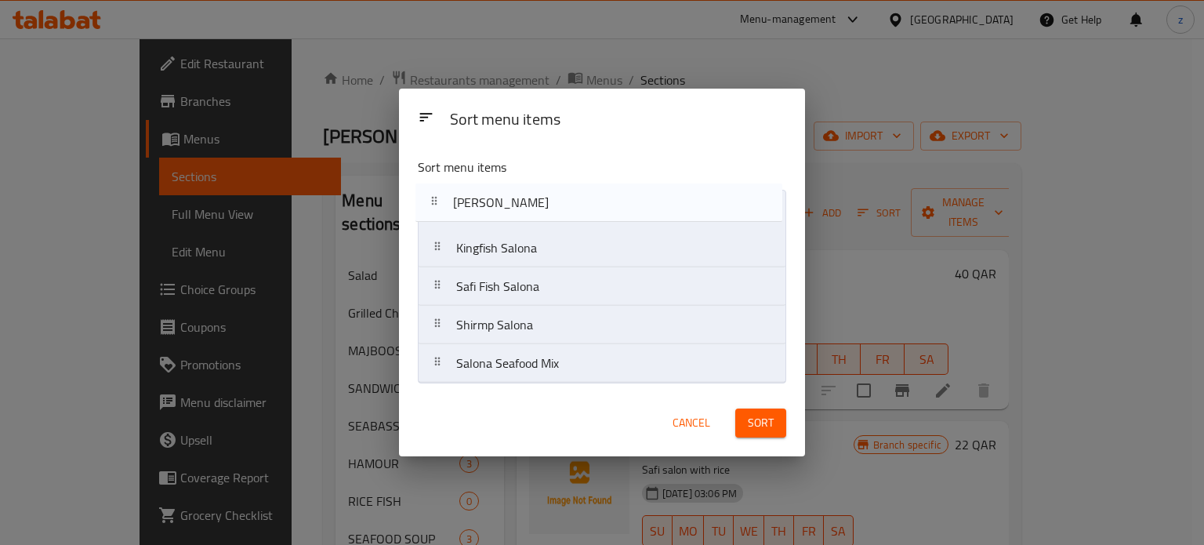
drag, startPoint x: 690, startPoint y: 291, endPoint x: 691, endPoint y: 266, distance: 25.1
click at [687, 198] on nav "Kingfish [PERSON_NAME] Fish [PERSON_NAME] Salona Shirmp Salona Salona Seafood M…" at bounding box center [602, 287] width 368 height 194
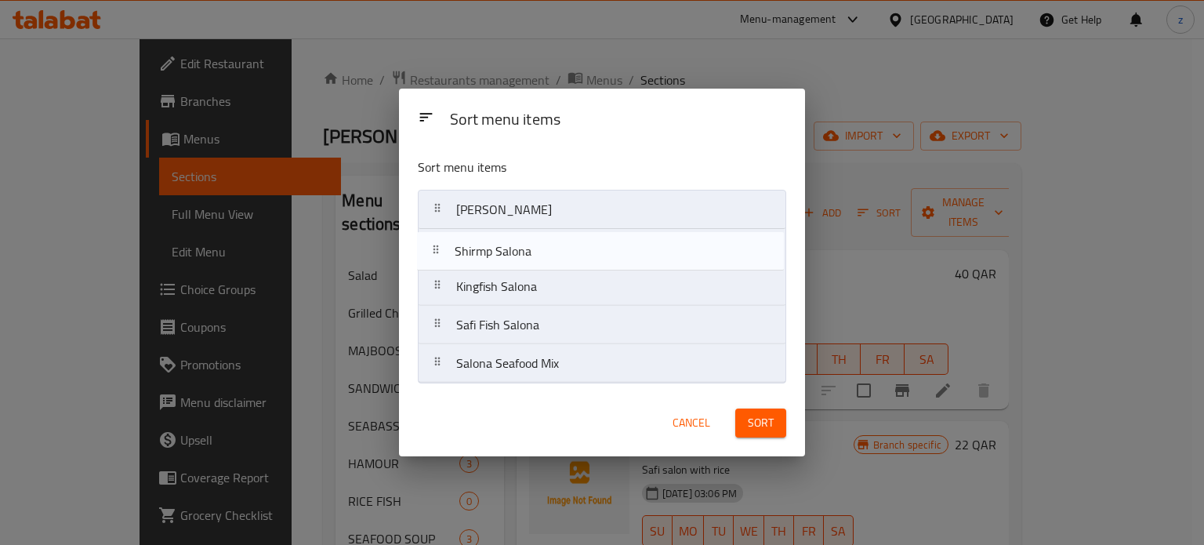
click at [671, 235] on nav "[PERSON_NAME] Kingfish [PERSON_NAME] Fish Salona Shirmp Salona Salona Seafood M…" at bounding box center [602, 287] width 368 height 194
drag, startPoint x: 645, startPoint y: 294, endPoint x: 655, endPoint y: 222, distance: 72.8
click at [655, 222] on nav "[PERSON_NAME] Shirmp Salona Kingfish [PERSON_NAME] Fish [PERSON_NAME] Seafood M…" at bounding box center [602, 287] width 368 height 194
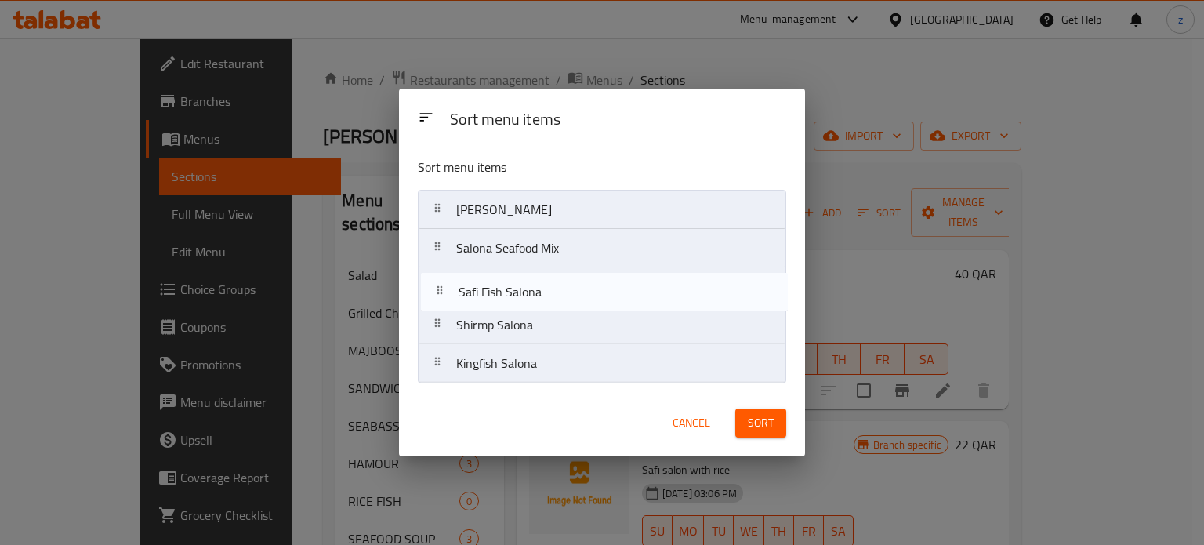
drag, startPoint x: 633, startPoint y: 357, endPoint x: 690, endPoint y: 338, distance: 60.2
click at [636, 274] on nav "[PERSON_NAME] Salona Seafood Mix Shirmp Salona Kingfish [PERSON_NAME] Fish Salo…" at bounding box center [602, 287] width 368 height 194
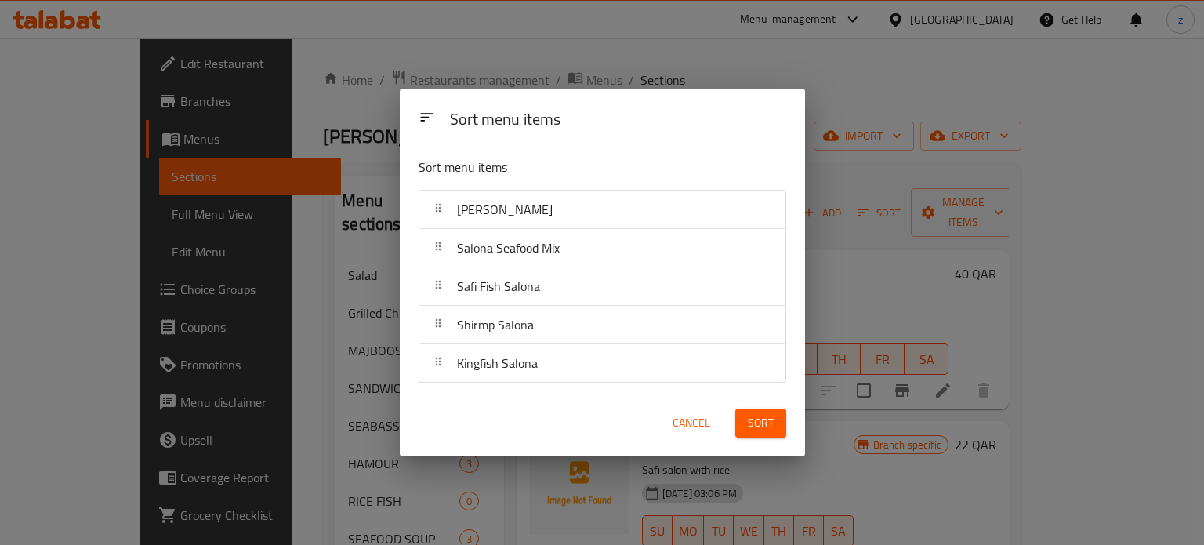
click at [752, 422] on span "Sort" at bounding box center [761, 423] width 26 height 20
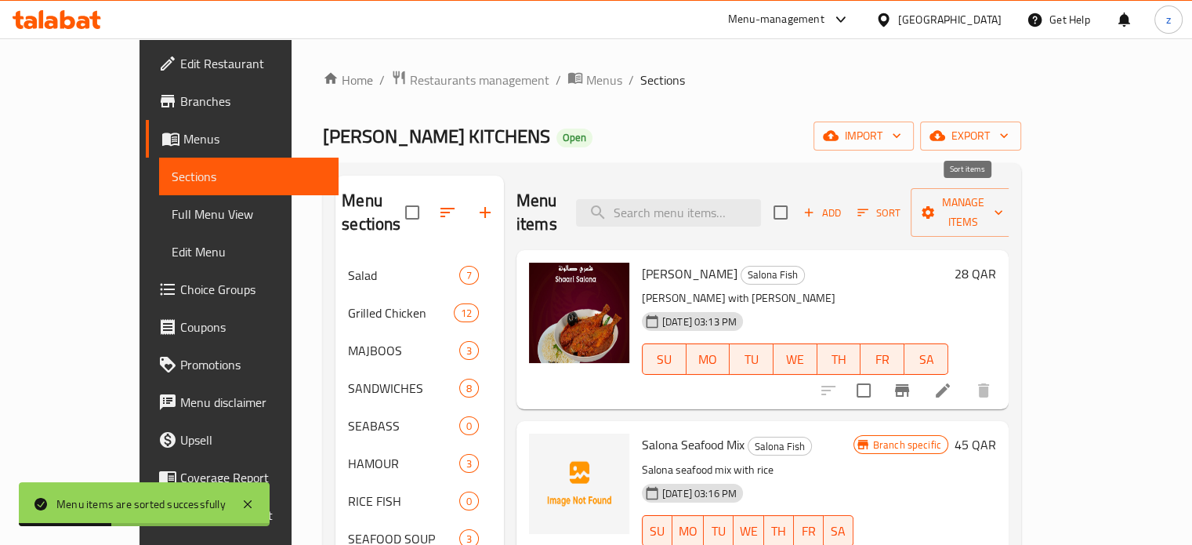
click at [901, 204] on span "Sort" at bounding box center [879, 213] width 43 height 18
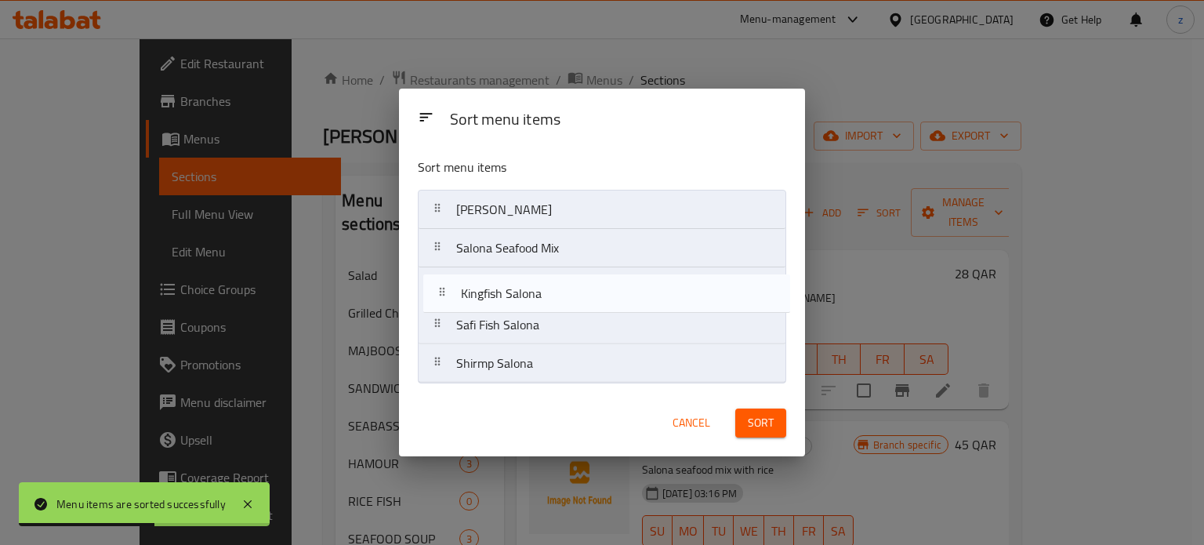
drag, startPoint x: 484, startPoint y: 364, endPoint x: 491, endPoint y: 272, distance: 92.8
click at [491, 272] on nav "[PERSON_NAME] Salona Seafood Mix Safi Fish Salona Shirmp Salona Kingfish Salona" at bounding box center [602, 287] width 368 height 194
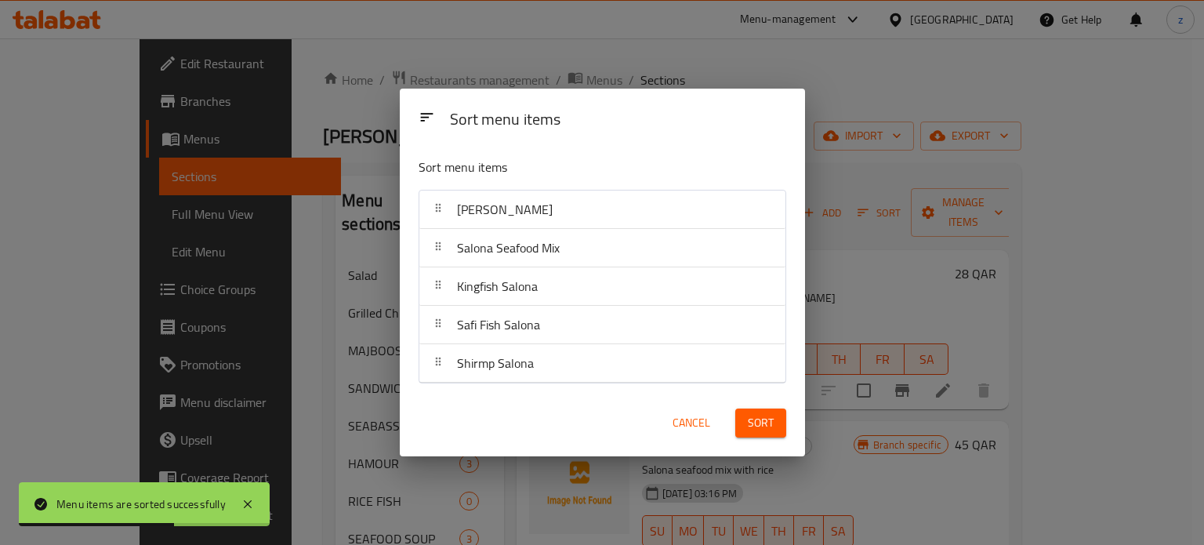
click at [749, 422] on span "Sort" at bounding box center [761, 423] width 26 height 20
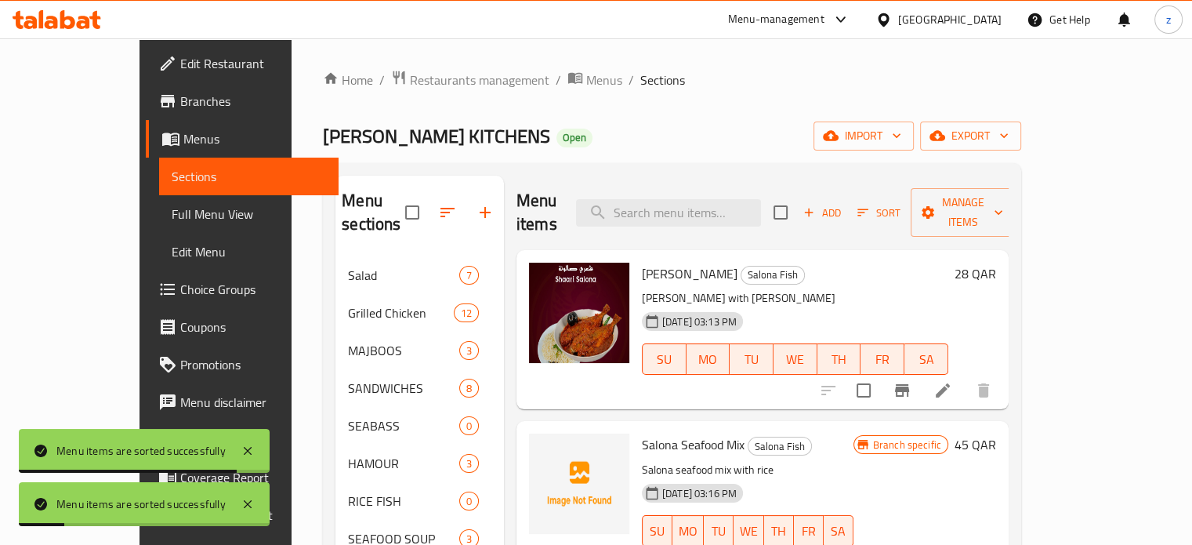
click at [901, 204] on span "Sort" at bounding box center [879, 213] width 43 height 18
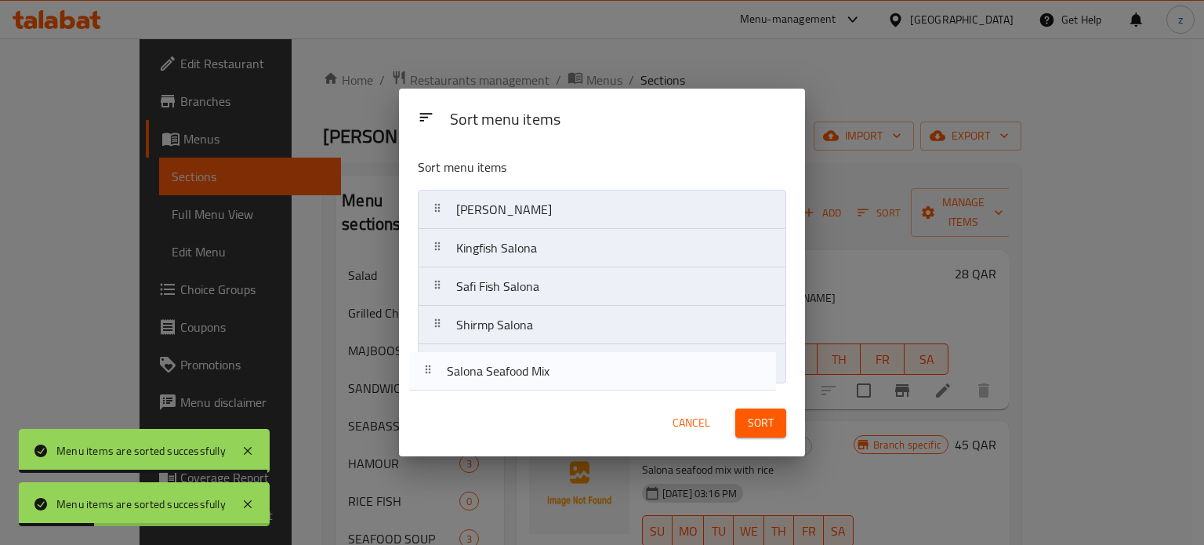
drag, startPoint x: 600, startPoint y: 251, endPoint x: 687, endPoint y: 392, distance: 166.2
click at [590, 385] on div "Sort menu items [PERSON_NAME] Salona Seafood Mix Kingfish [PERSON_NAME] Fish Sa…" at bounding box center [601, 267] width 405 height 245
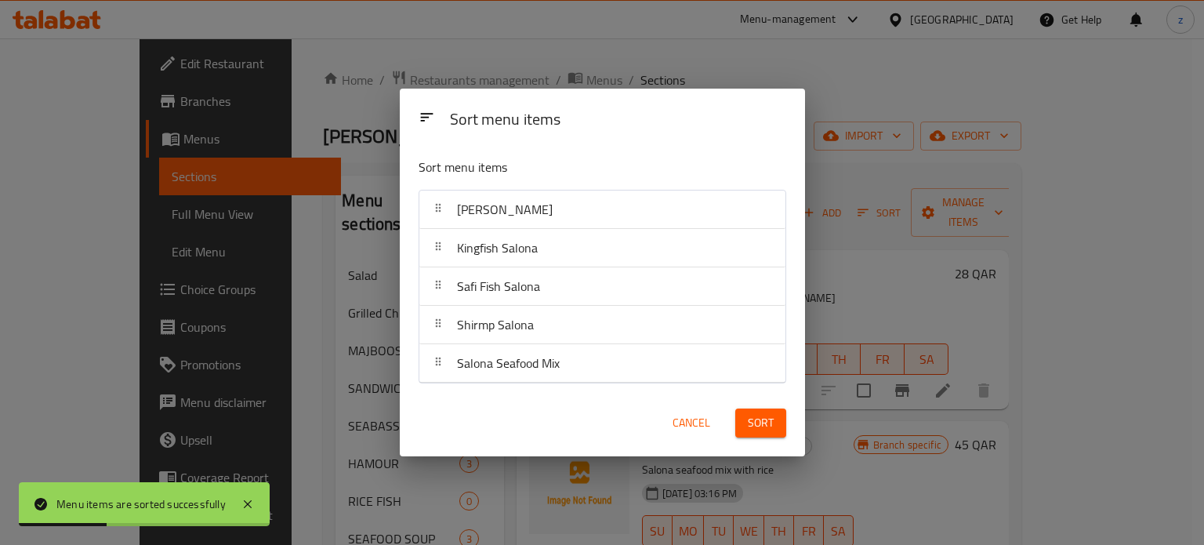
click at [762, 413] on span "Sort" at bounding box center [761, 423] width 26 height 20
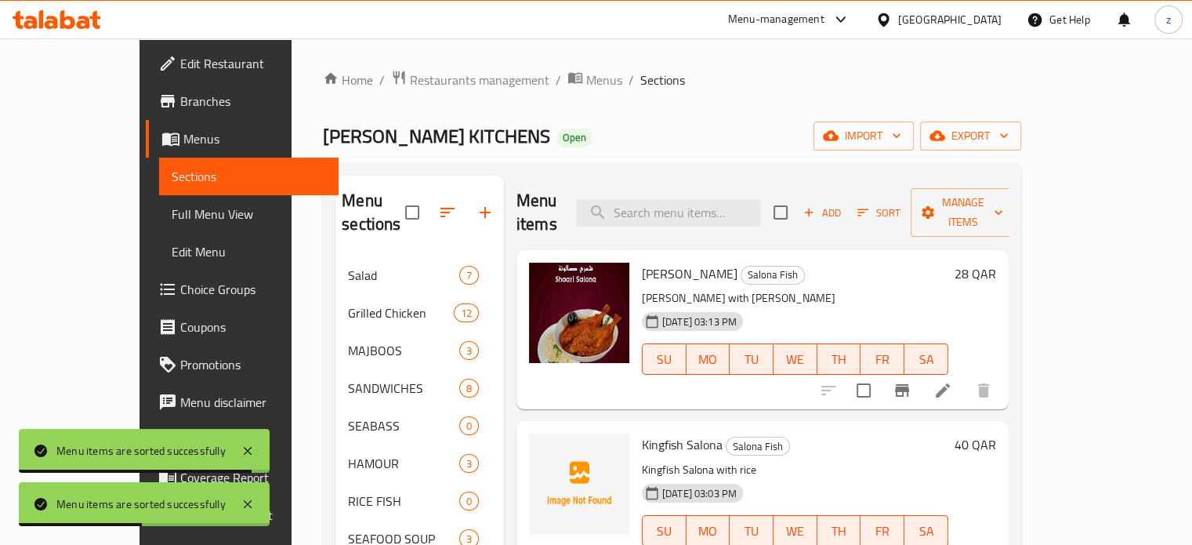
click at [901, 204] on span "Sort" at bounding box center [879, 213] width 43 height 18
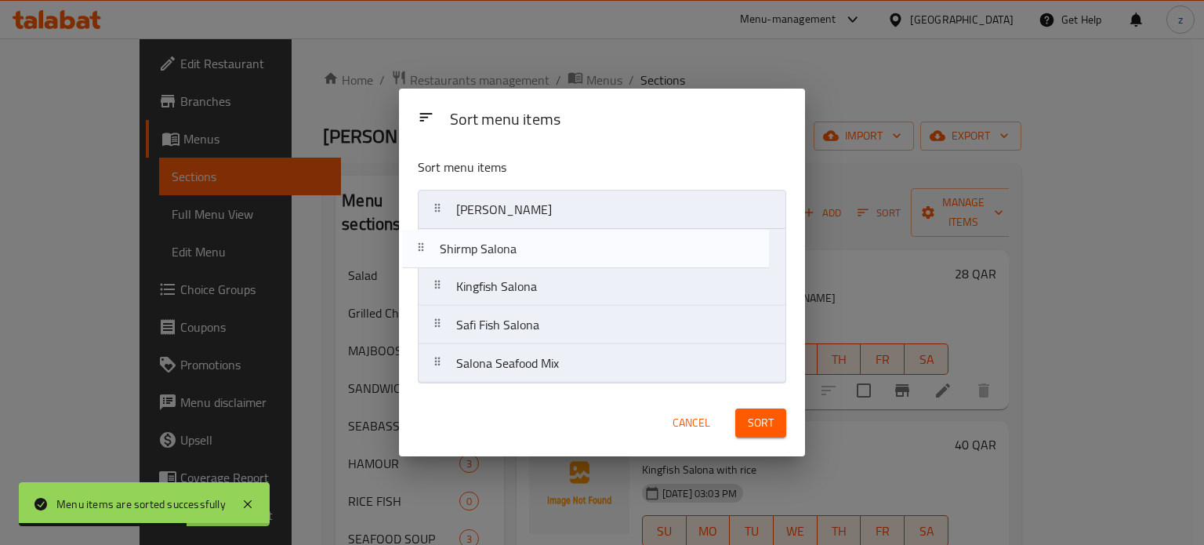
drag, startPoint x: 579, startPoint y: 332, endPoint x: 740, endPoint y: 369, distance: 164.9
click at [561, 250] on nav "[PERSON_NAME] Kingfish [PERSON_NAME] Fish Salona Shirmp Salona Salona Seafood M…" at bounding box center [602, 287] width 368 height 194
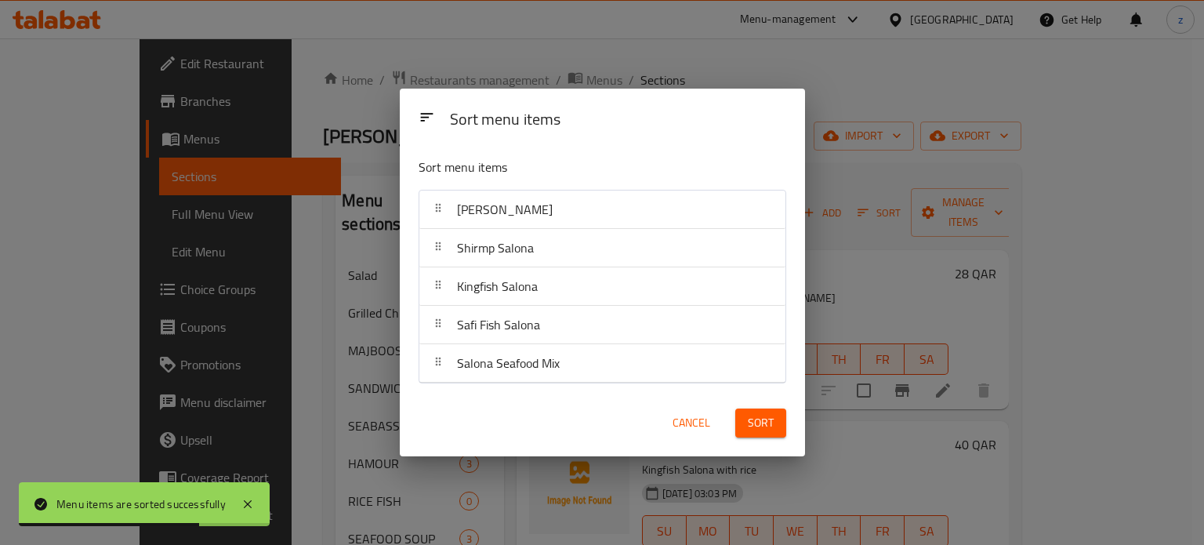
click at [774, 424] on button "Sort" at bounding box center [760, 422] width 51 height 29
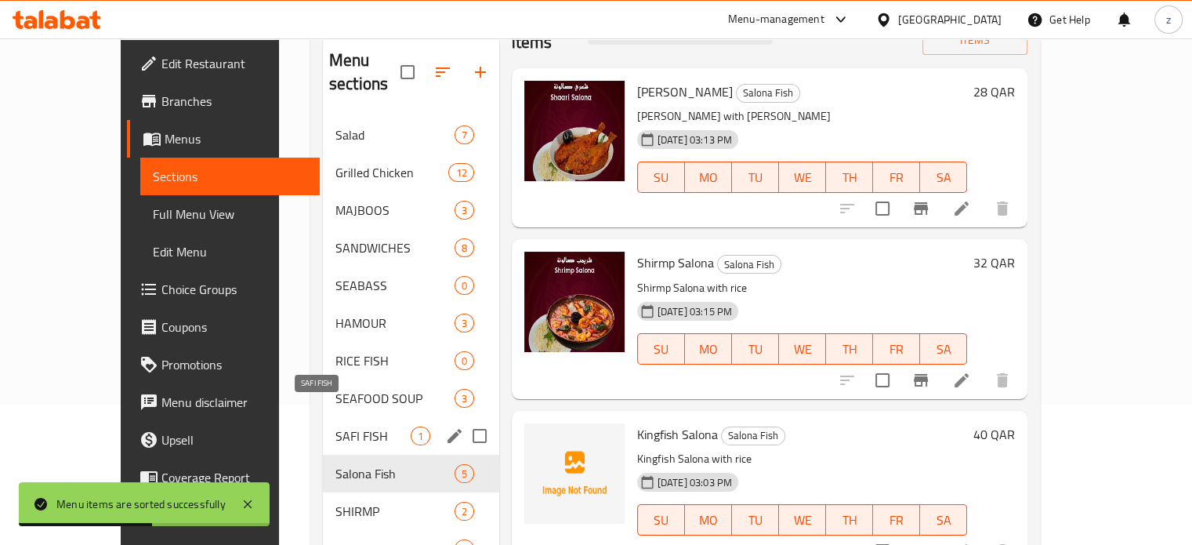
scroll to position [157, 0]
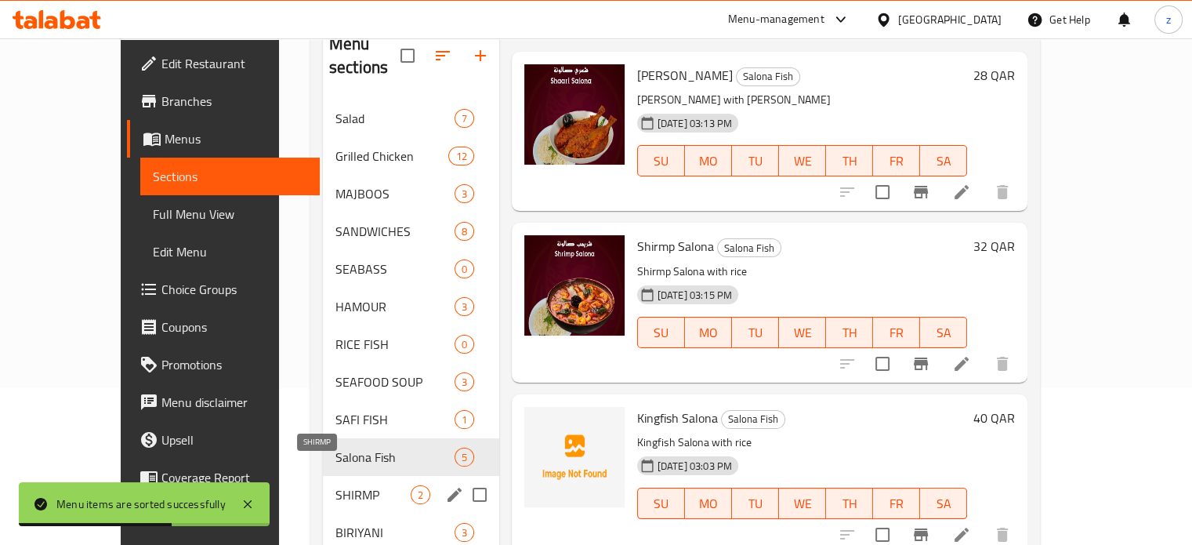
click at [343, 485] on span "SHIRMP" at bounding box center [372, 494] width 75 height 19
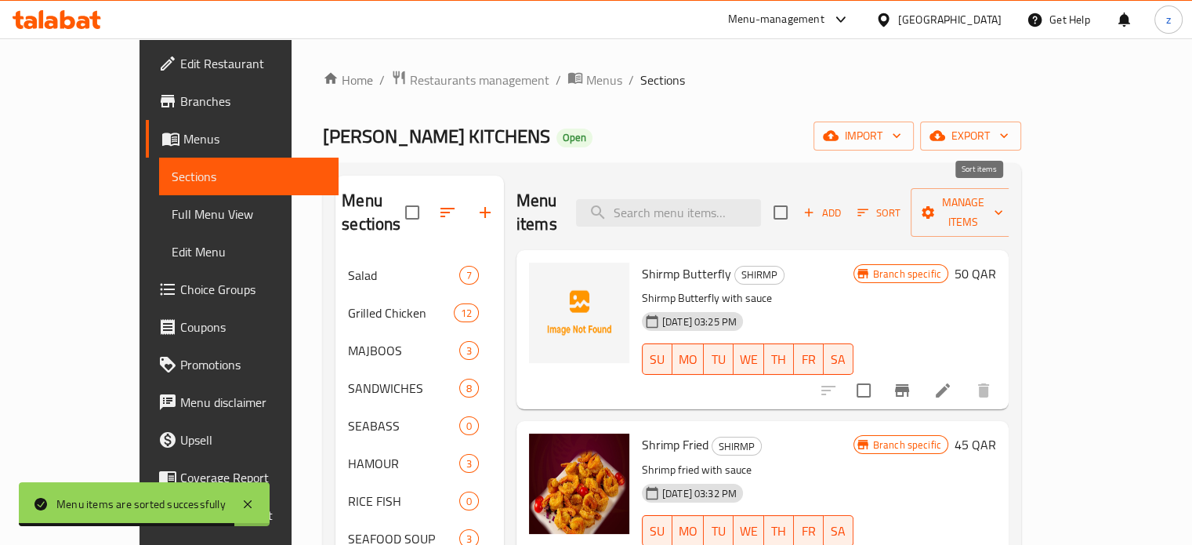
click at [901, 204] on span "Sort" at bounding box center [879, 213] width 43 height 18
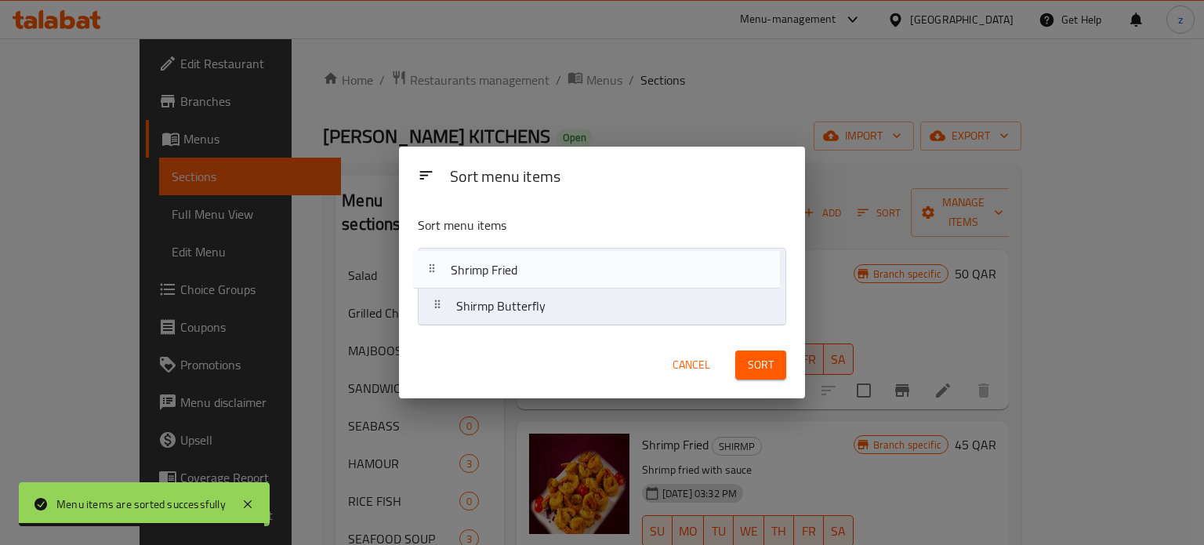
drag, startPoint x: 510, startPoint y: 310, endPoint x: 505, endPoint y: 262, distance: 48.1
click at [505, 262] on nav "Shirmp Butterfly Shrimp Fried" at bounding box center [602, 287] width 368 height 78
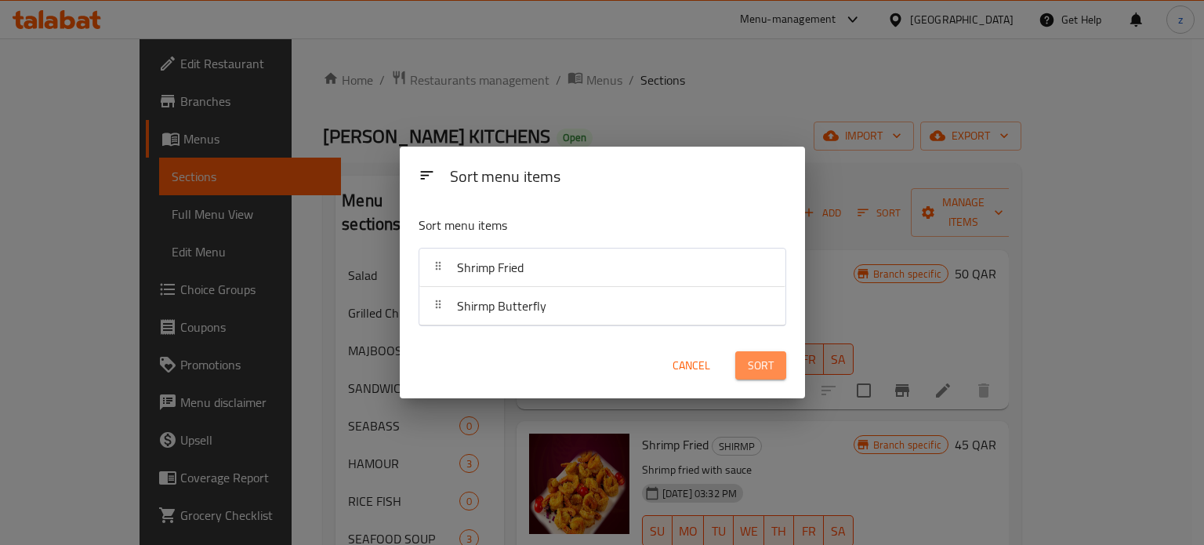
click at [764, 366] on span "Sort" at bounding box center [761, 366] width 26 height 20
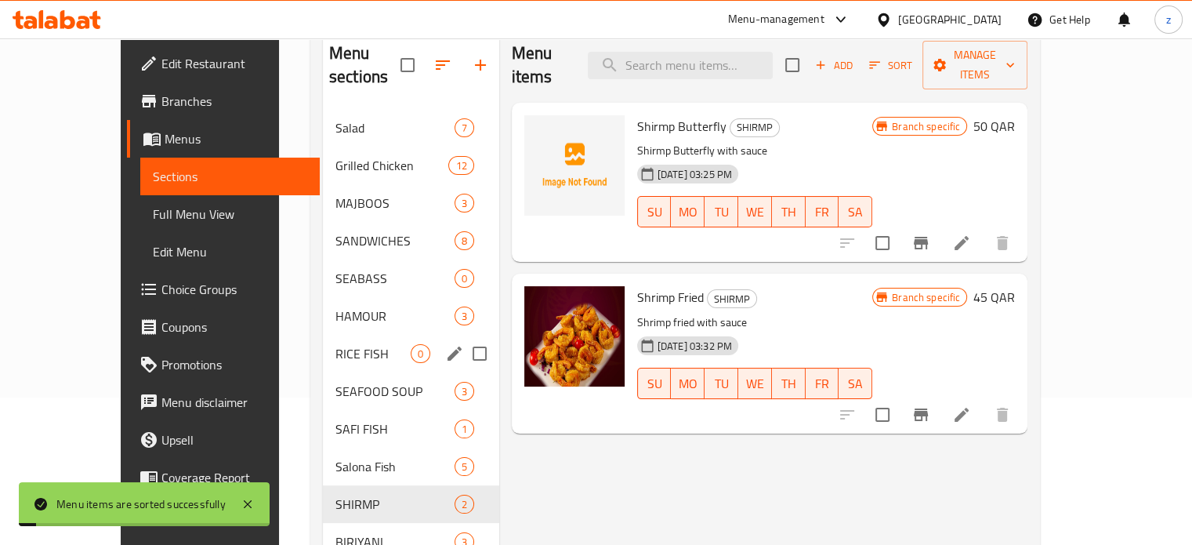
scroll to position [157, 0]
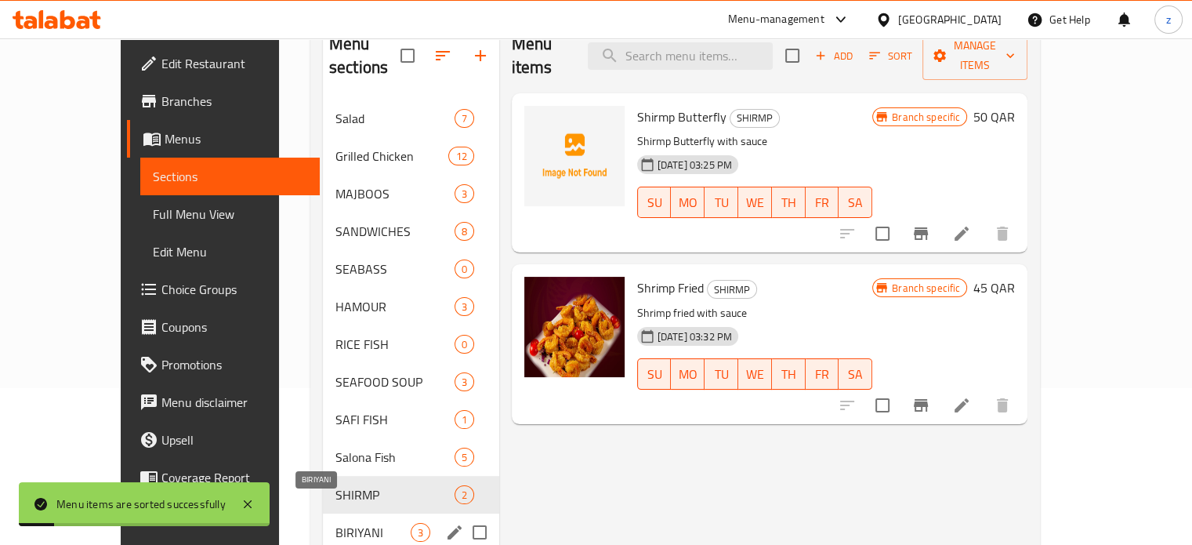
click at [364, 523] on span "BIRIYANI" at bounding box center [372, 532] width 75 height 19
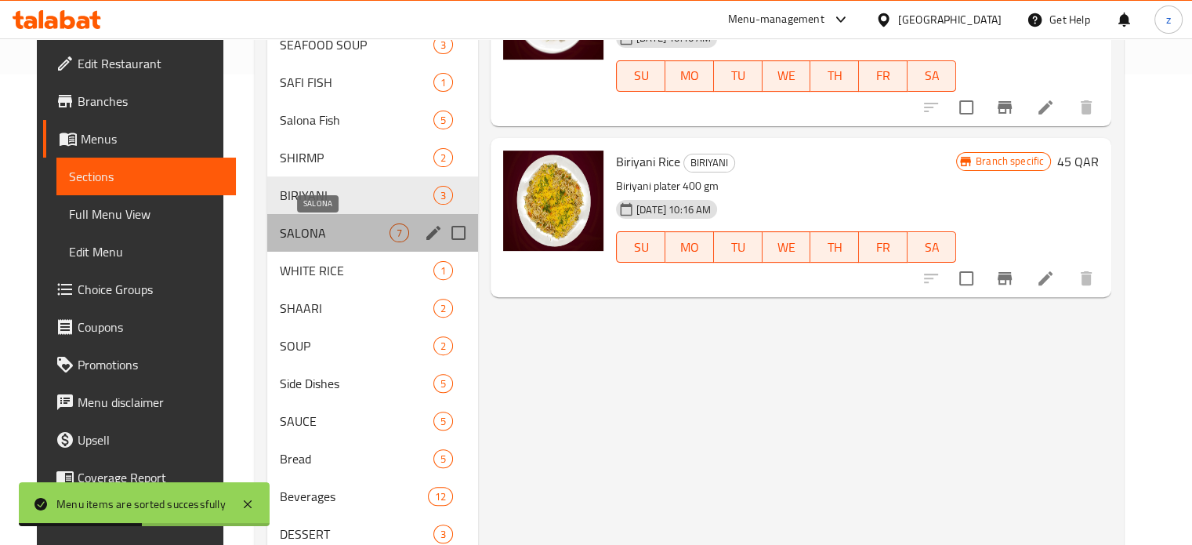
click at [315, 234] on span "SALONA" at bounding box center [335, 232] width 110 height 19
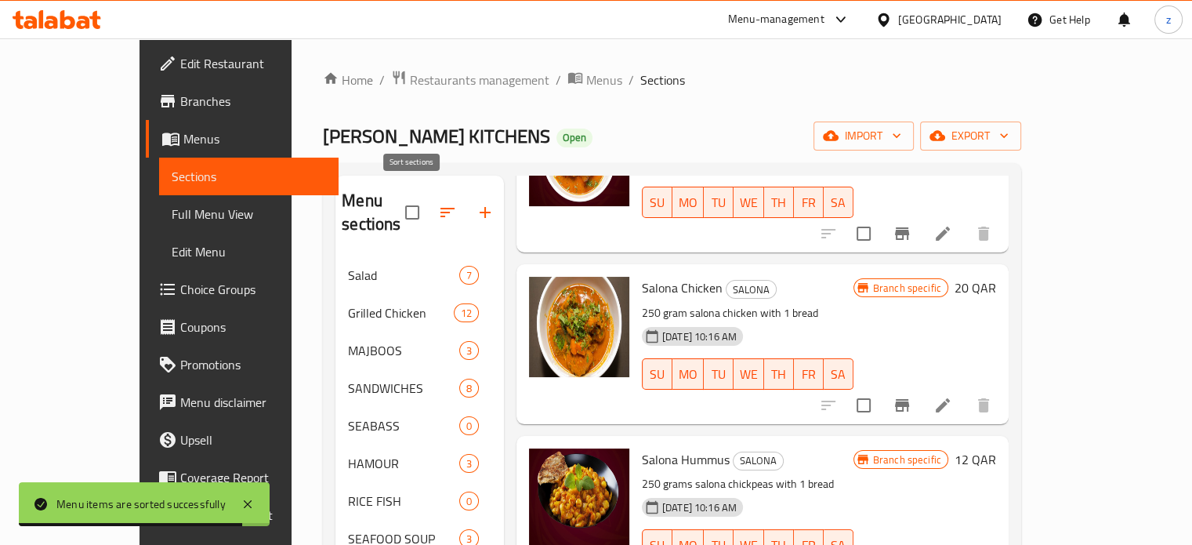
click at [438, 203] on icon "button" at bounding box center [447, 212] width 19 height 19
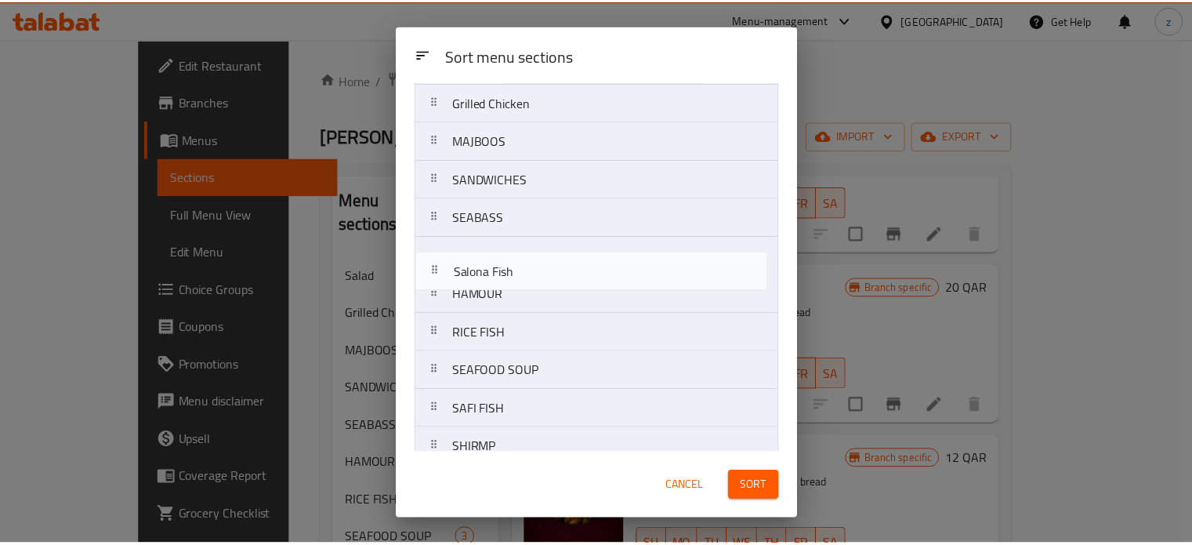
scroll to position [82, 0]
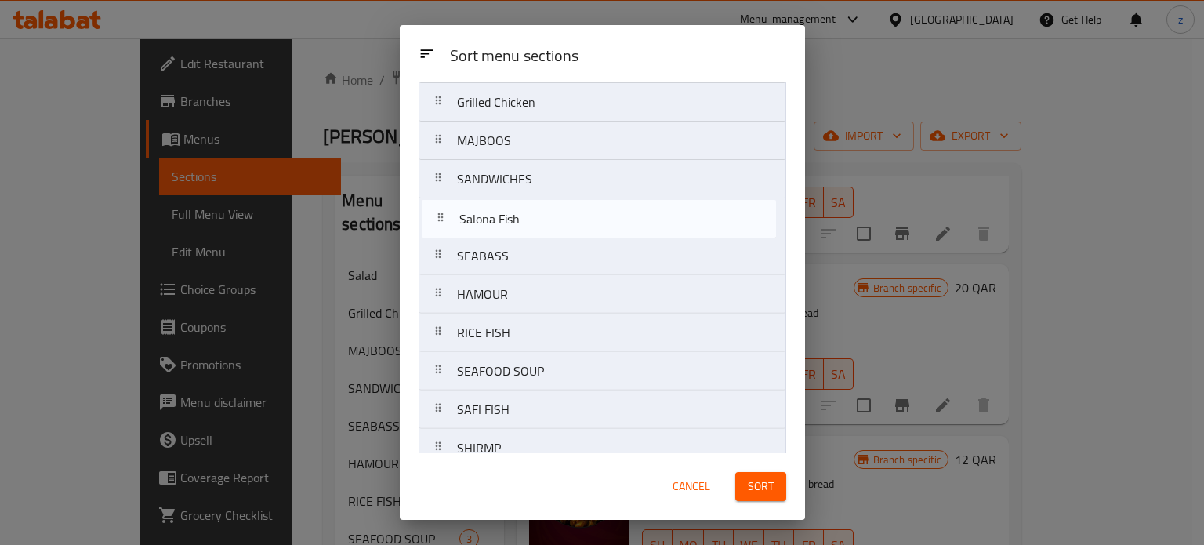
drag, startPoint x: 543, startPoint y: 416, endPoint x: 549, endPoint y: 218, distance: 198.4
click at [549, 218] on nav "Salad Grilled Chicken MAJBOOS SANDWICHES SEABASS HAMOUR RICE FISH SEAFOOD SOUP …" at bounding box center [603, 448] width 368 height 808
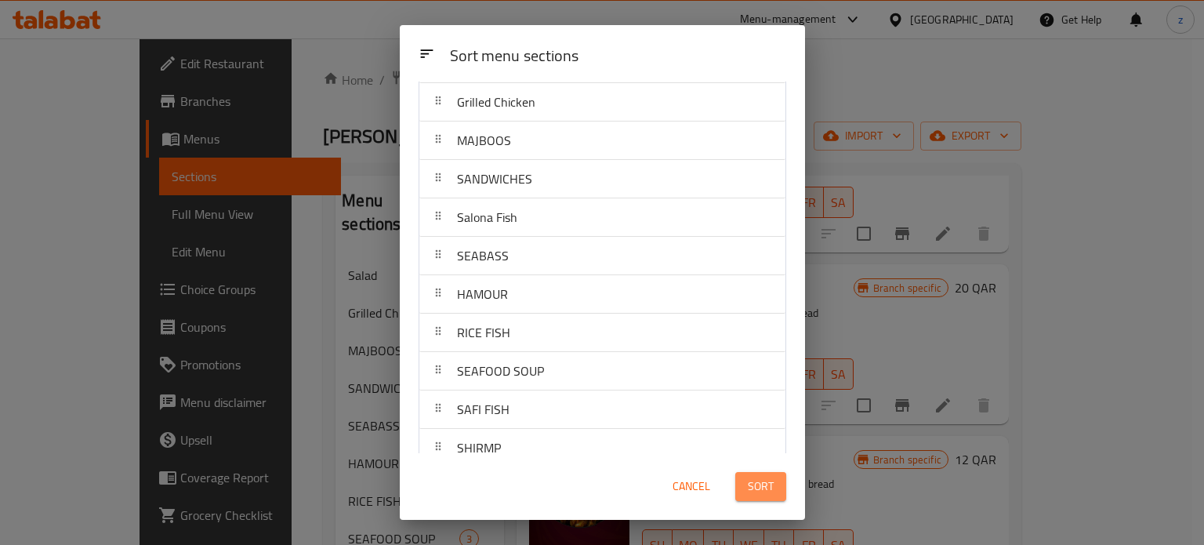
click at [745, 498] on button "Sort" at bounding box center [760, 486] width 51 height 29
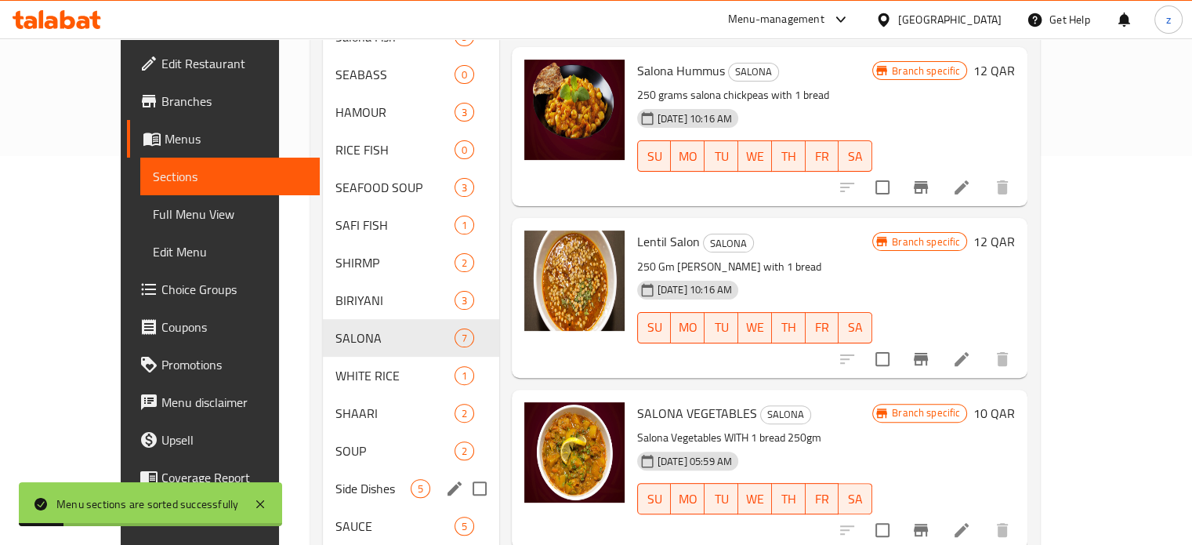
scroll to position [392, 0]
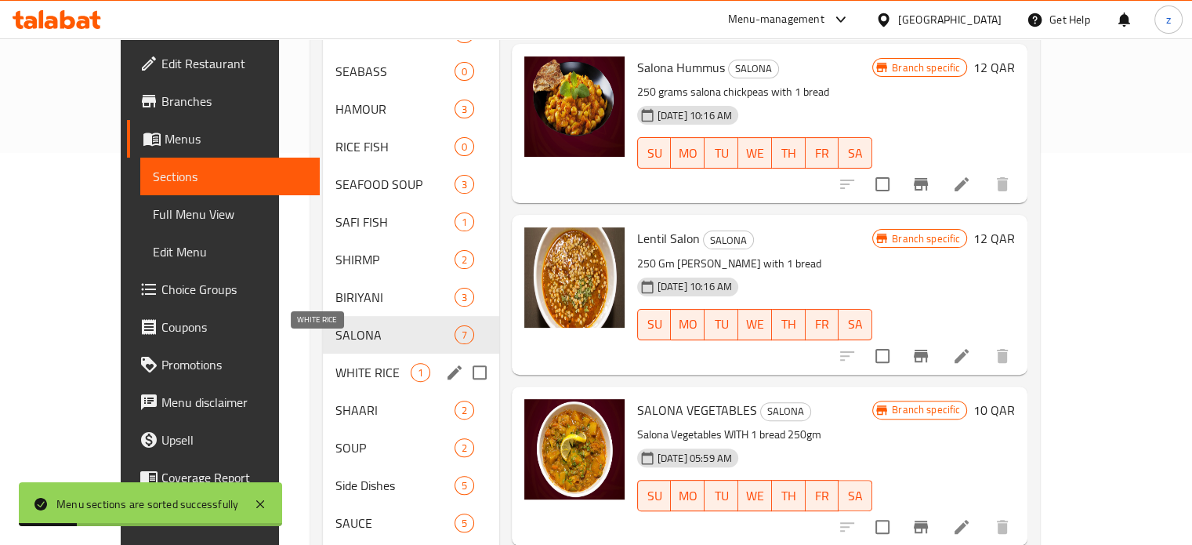
click at [339, 363] on span "WHITE RICE" at bounding box center [372, 372] width 75 height 19
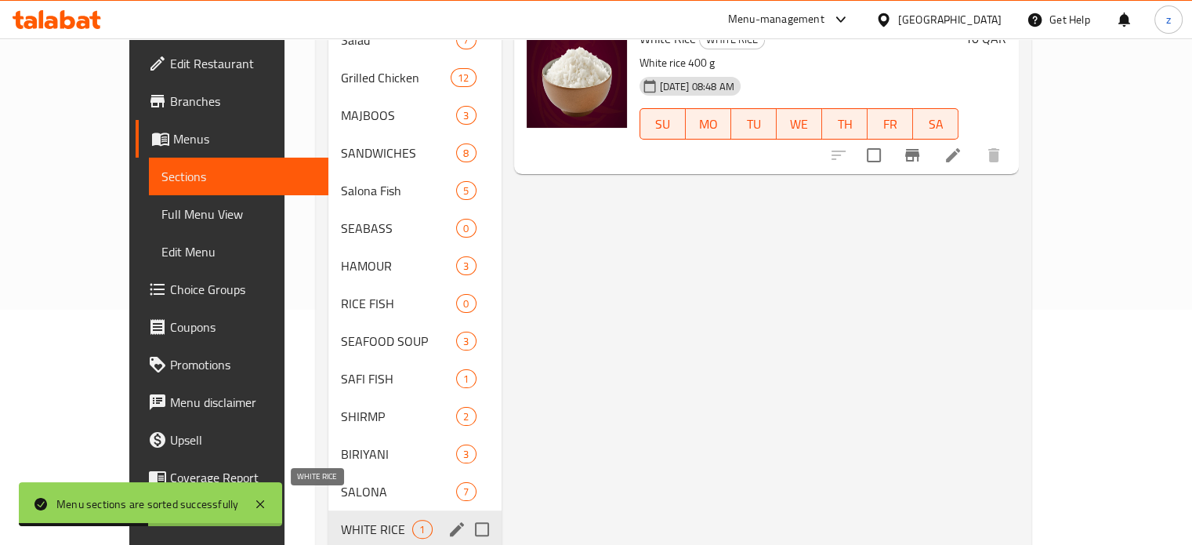
scroll to position [392, 0]
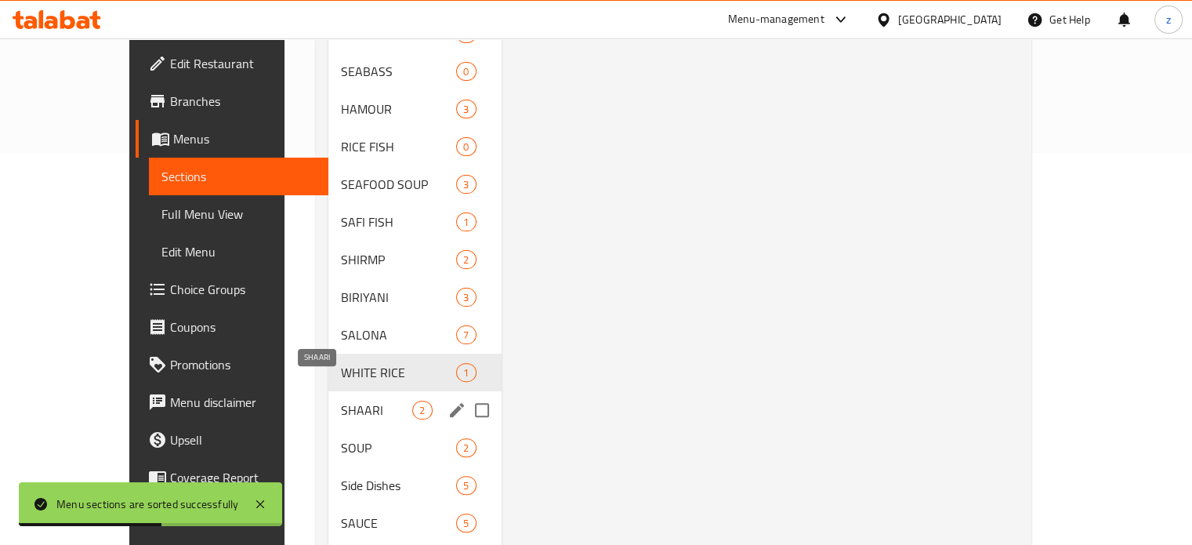
click at [341, 401] on span "SHAARI" at bounding box center [376, 410] width 71 height 19
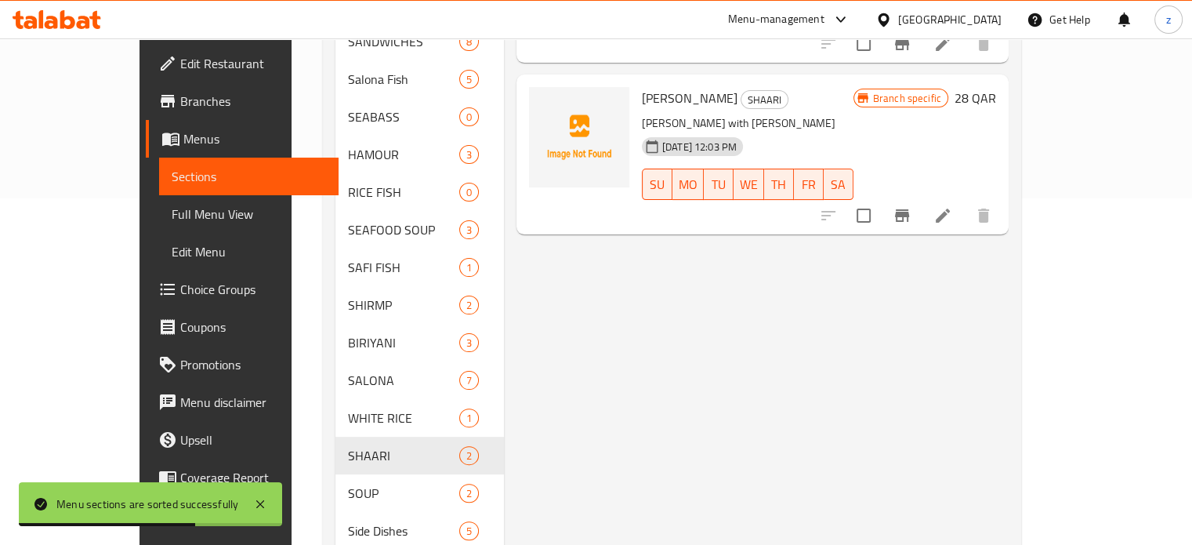
scroll to position [470, 0]
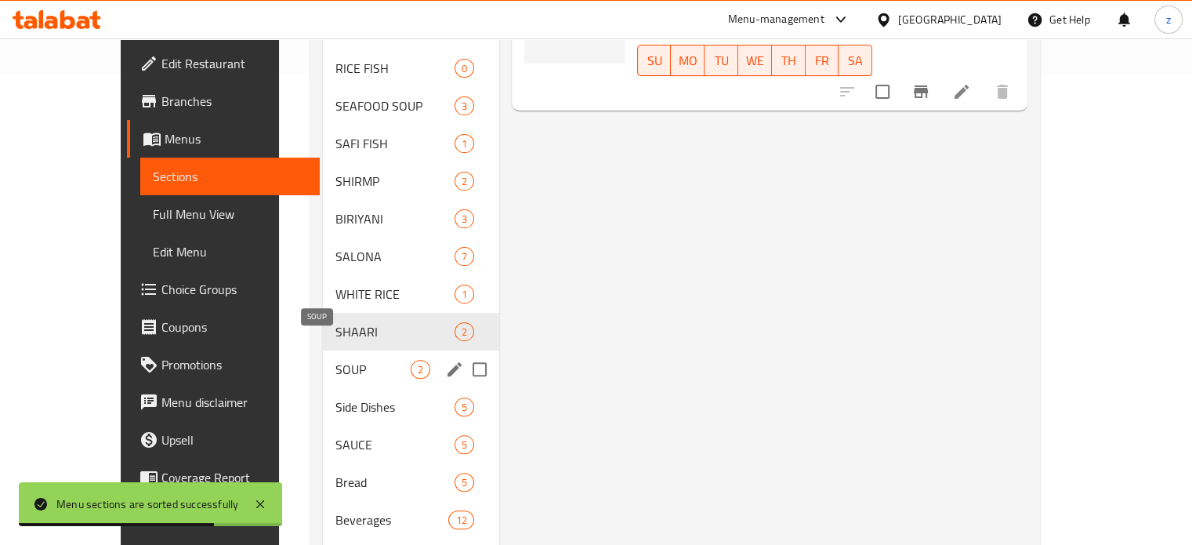
click at [335, 360] on span "SOUP" at bounding box center [372, 369] width 75 height 19
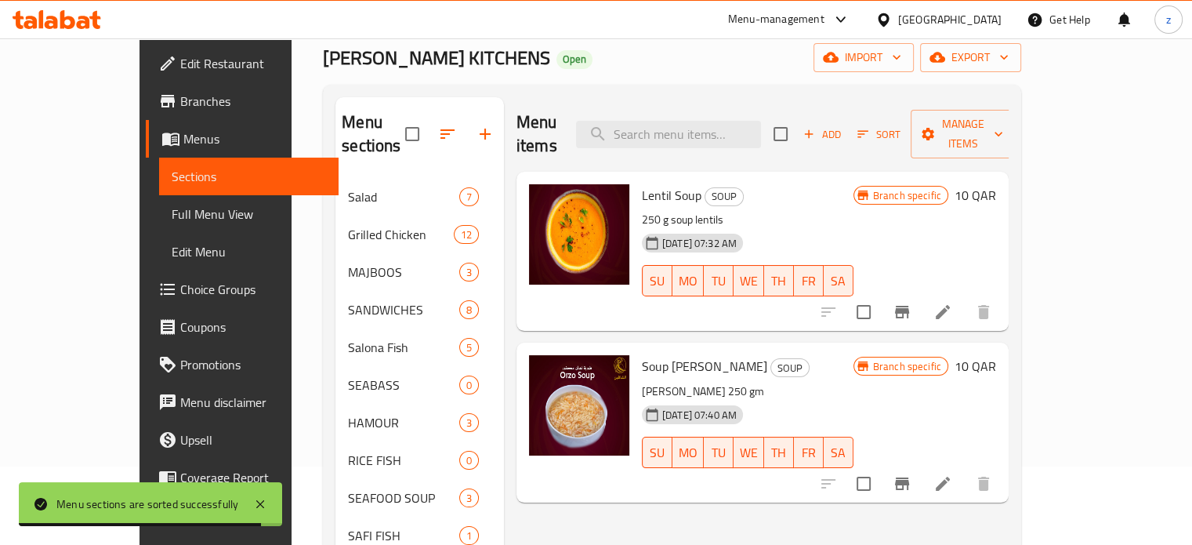
scroll to position [38, 0]
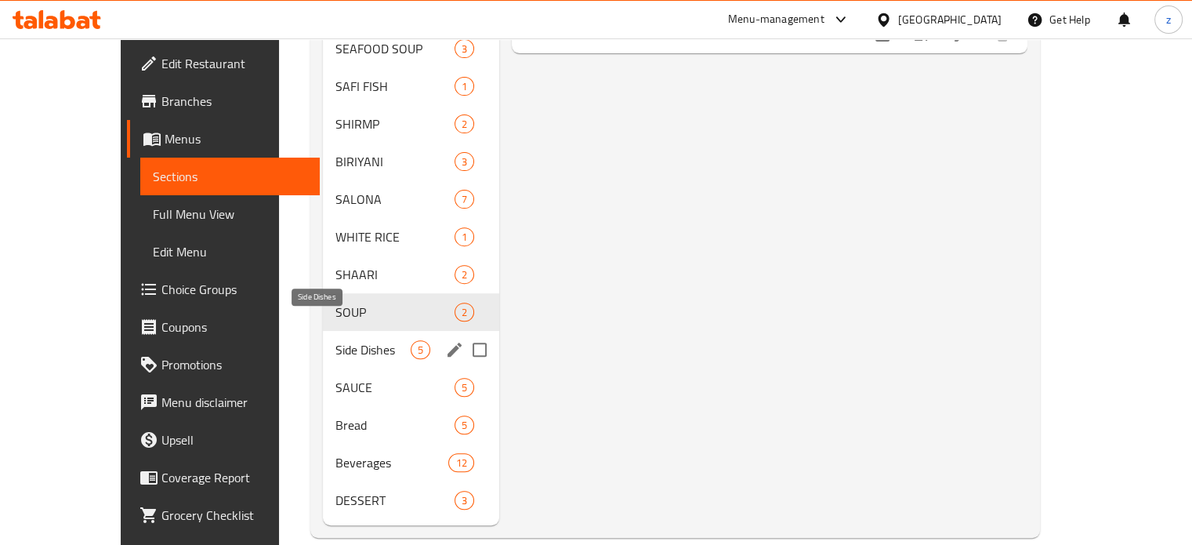
click at [335, 340] on span "Side Dishes" at bounding box center [372, 349] width 75 height 19
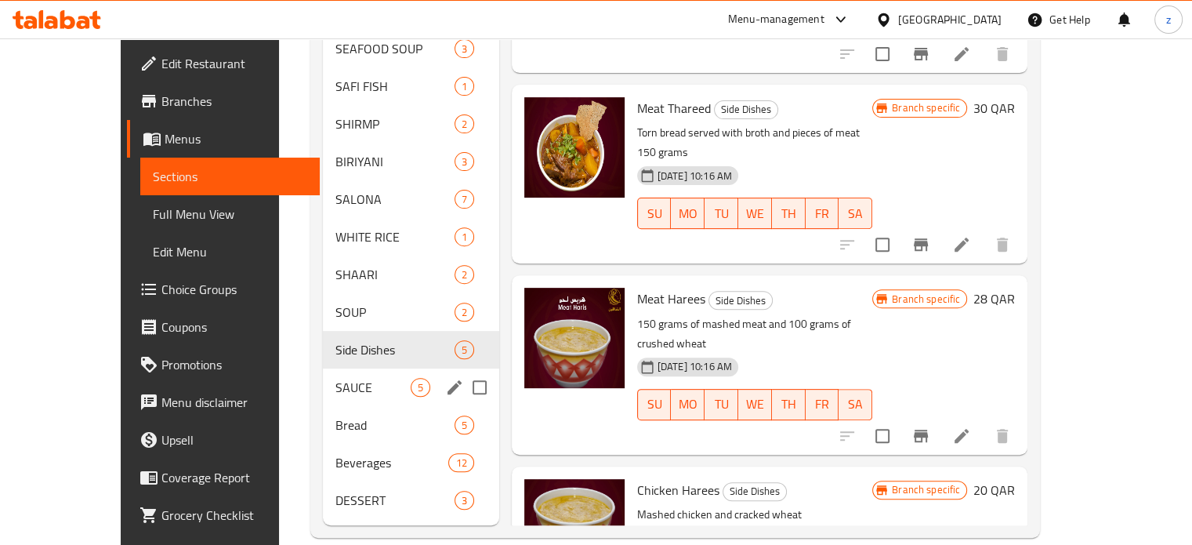
click at [335, 378] on span "SAUCE" at bounding box center [372, 387] width 75 height 19
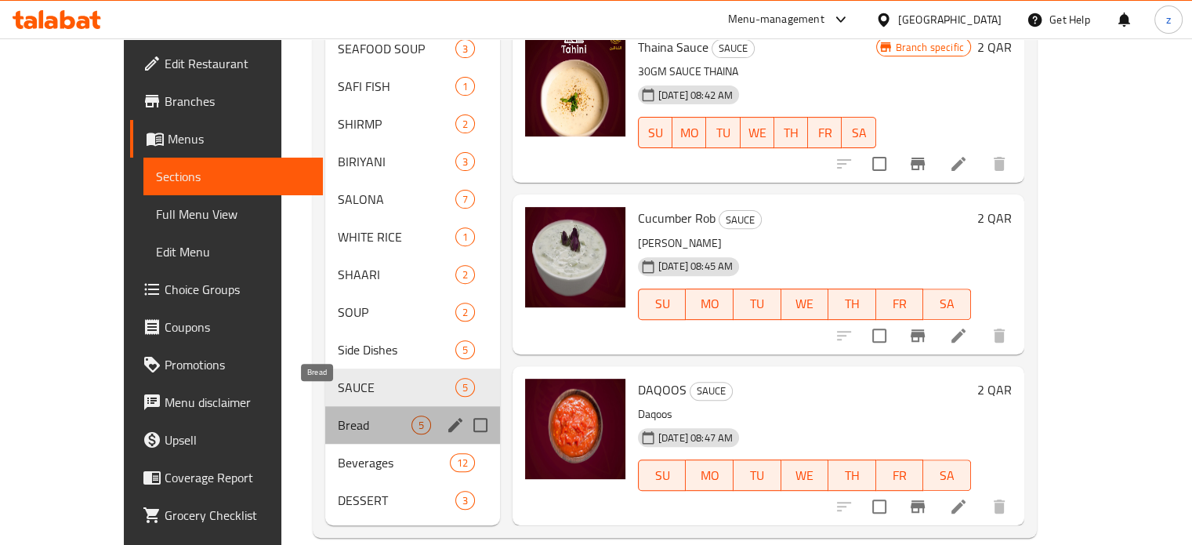
click at [338, 415] on span "Bread" at bounding box center [375, 424] width 74 height 19
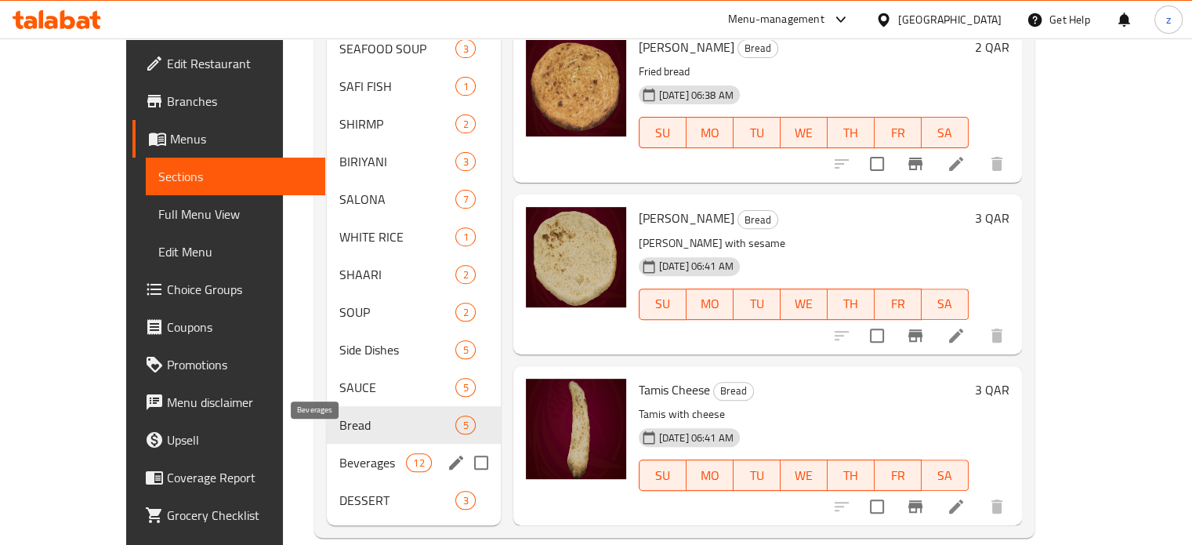
click at [339, 453] on span "Beverages" at bounding box center [372, 462] width 67 height 19
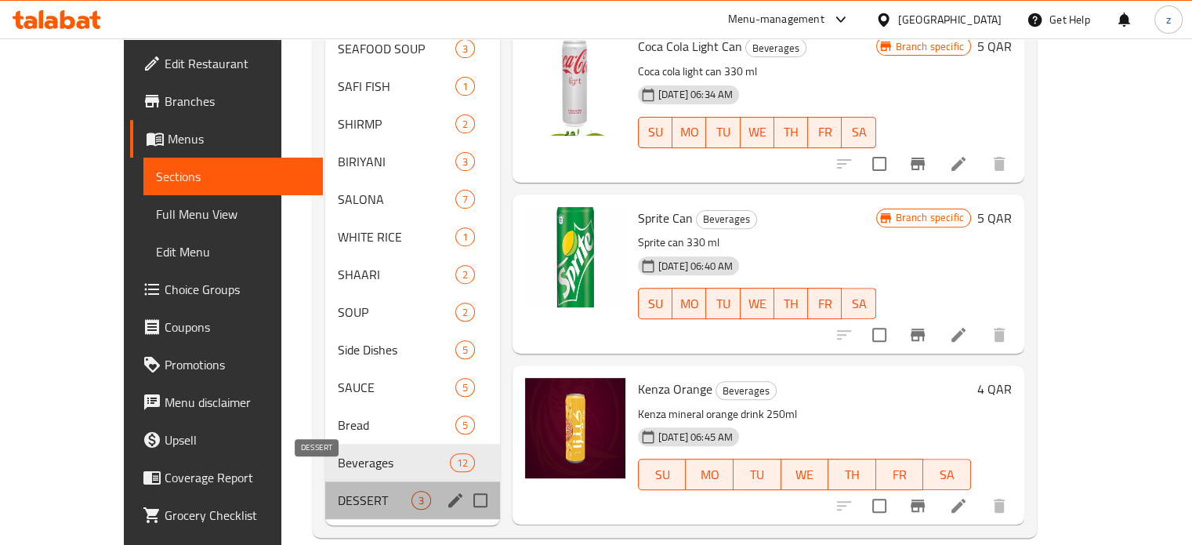
click at [338, 491] on span "DESSERT" at bounding box center [375, 500] width 74 height 19
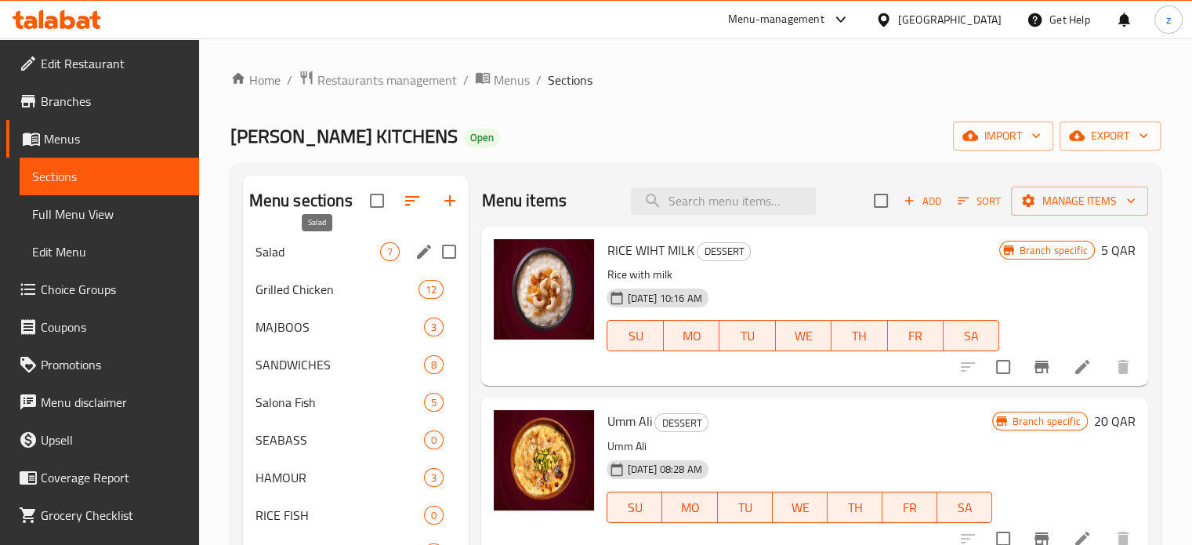
click at [329, 257] on span "Salad" at bounding box center [318, 251] width 125 height 19
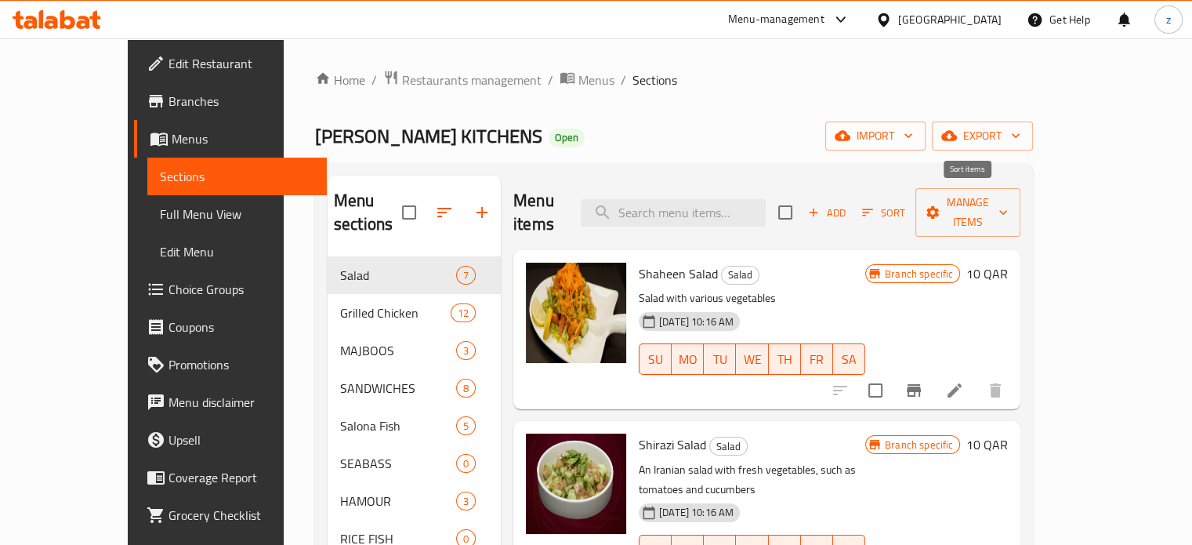
click at [905, 204] on span "Sort" at bounding box center [883, 213] width 43 height 18
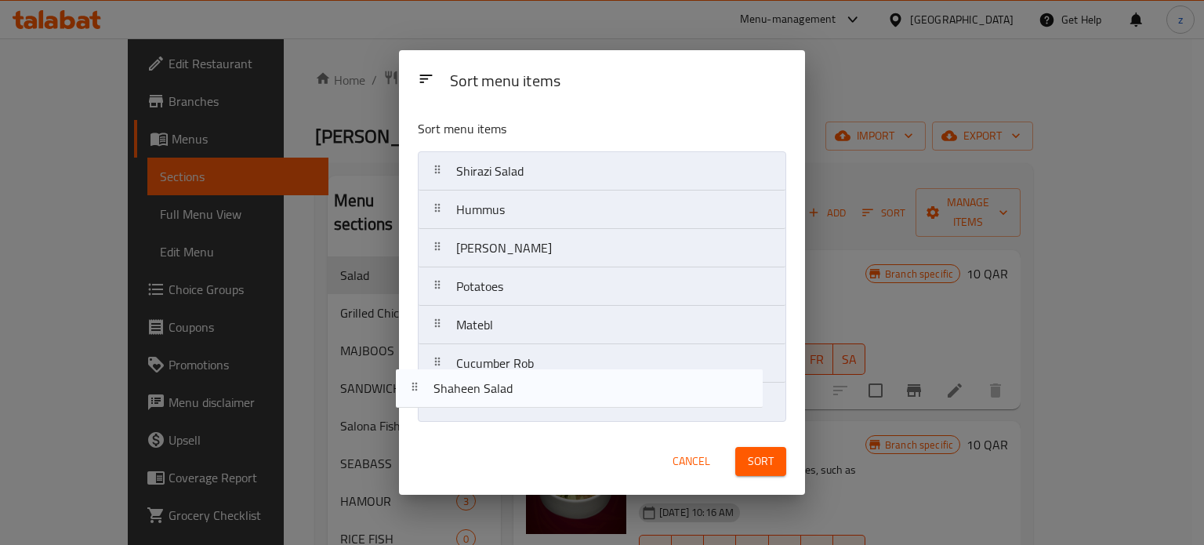
drag, startPoint x: 580, startPoint y: 173, endPoint x: 558, endPoint y: 391, distance: 219.0
click at [558, 391] on nav "Shaheen Salad Shirazi Salad Hummus Baba Ghannoush Potatoes Matebl Cucumber Rob" at bounding box center [602, 286] width 368 height 270
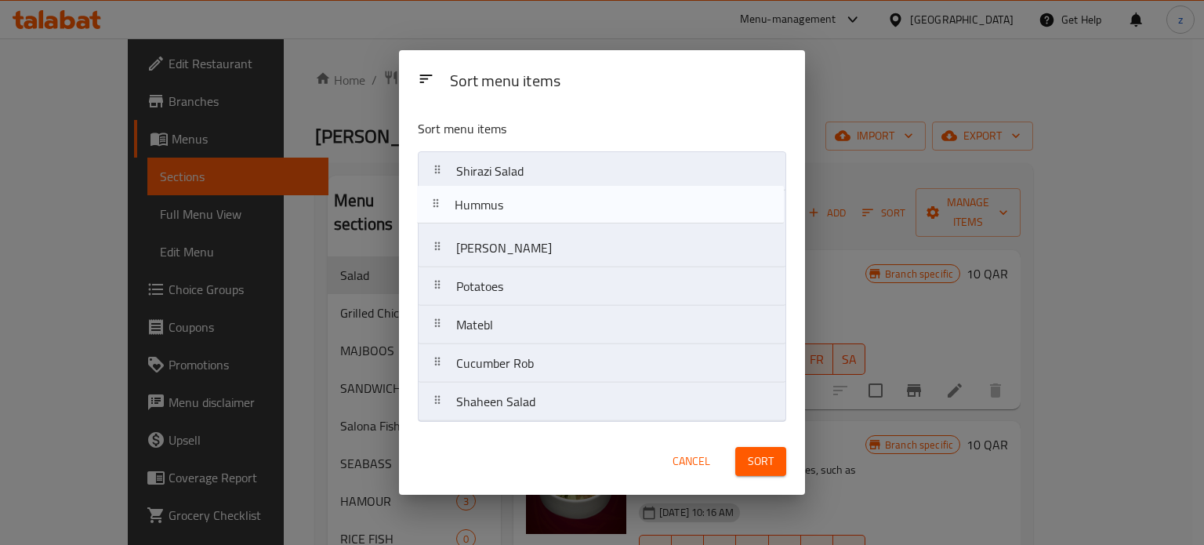
drag, startPoint x: 529, startPoint y: 225, endPoint x: 532, endPoint y: 180, distance: 44.8
click at [532, 180] on nav "Shirazi Salad Hummus Baba Ghannoush Potatoes Matebl Cucumber [PERSON_NAME] Salad" at bounding box center [602, 286] width 368 height 270
click at [505, 191] on nav "Hummus Shirazi Salad Baba Ghannoush Potatoes Matebl Cucumber [PERSON_NAME] Salad" at bounding box center [602, 286] width 368 height 270
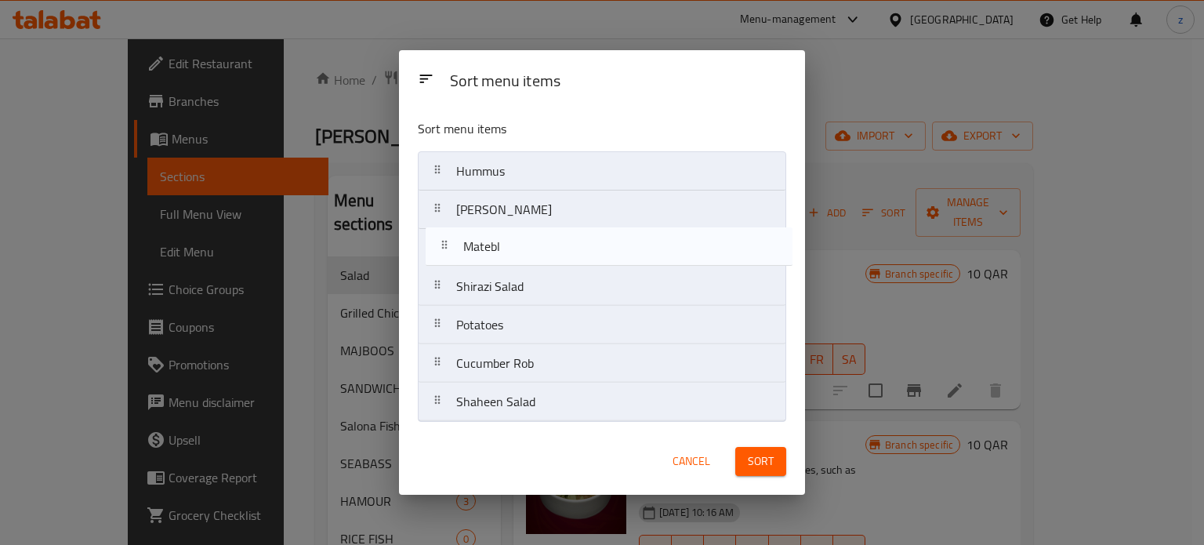
drag, startPoint x: 526, startPoint y: 321, endPoint x: 535, endPoint y: 216, distance: 106.2
click at [535, 216] on nav "Hummus Baba Ghannoush Shirazi Salad Potatoes Matebl Cucumber [PERSON_NAME] Salad" at bounding box center [602, 286] width 368 height 270
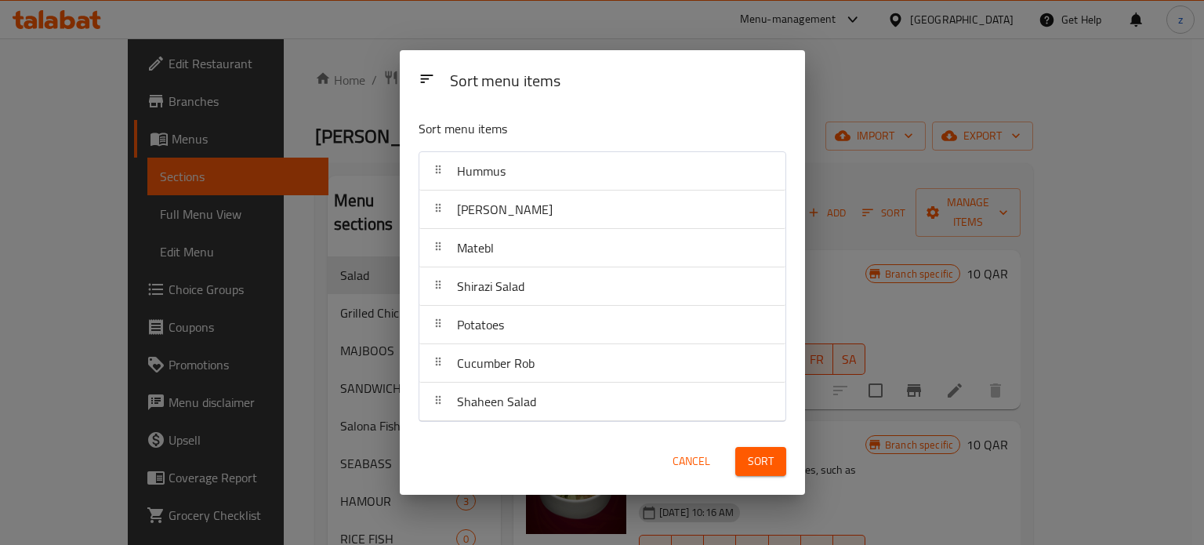
click at [750, 456] on span "Sort" at bounding box center [761, 461] width 26 height 20
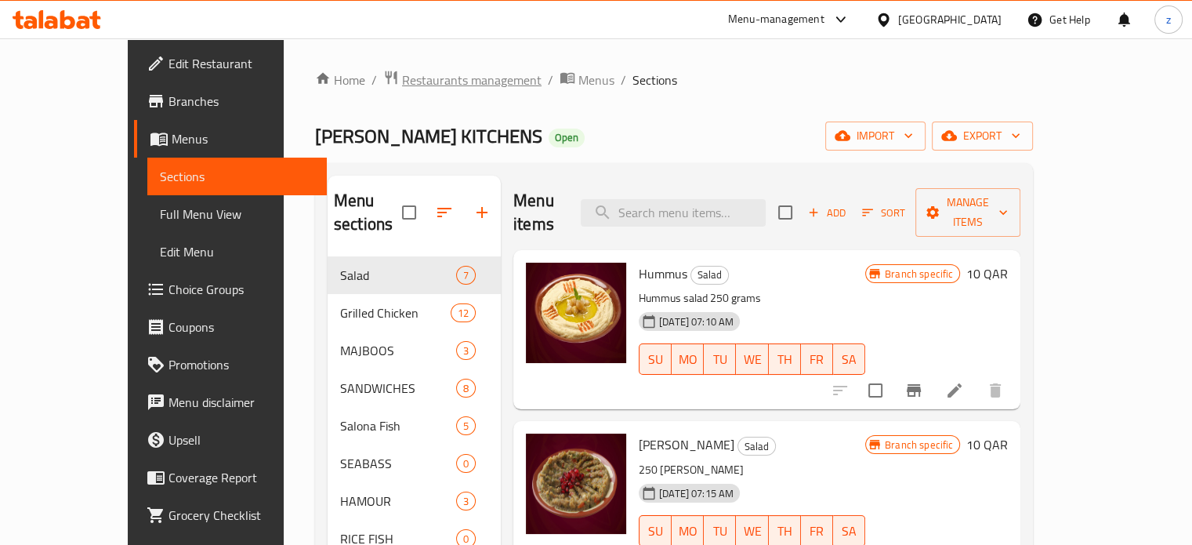
click at [402, 84] on span "Restaurants management" at bounding box center [472, 80] width 140 height 19
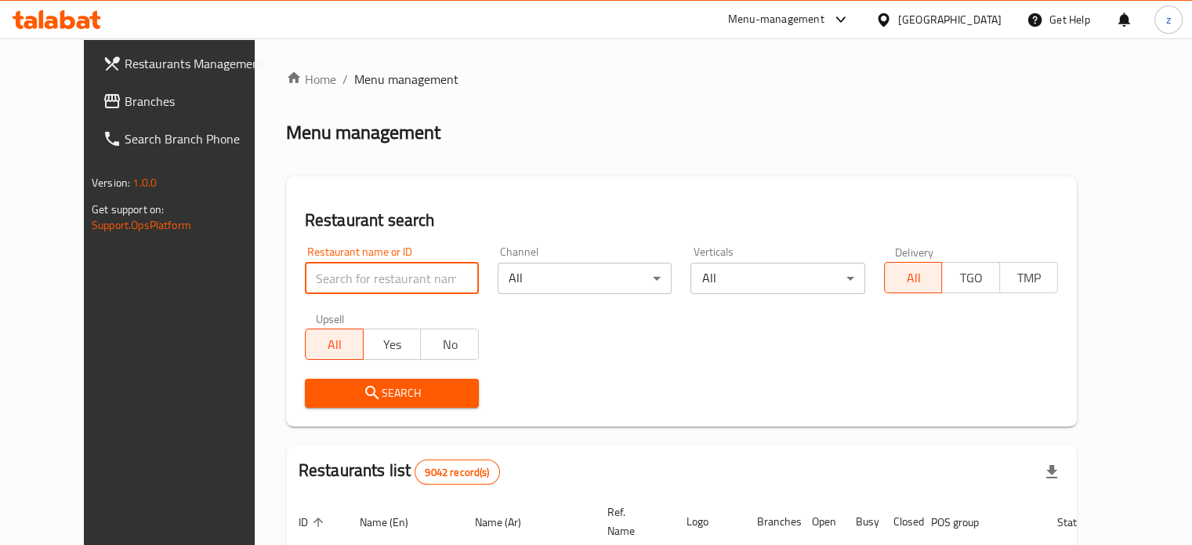
click at [332, 272] on input "search" at bounding box center [392, 278] width 174 height 31
type input "ASSEER TIME"
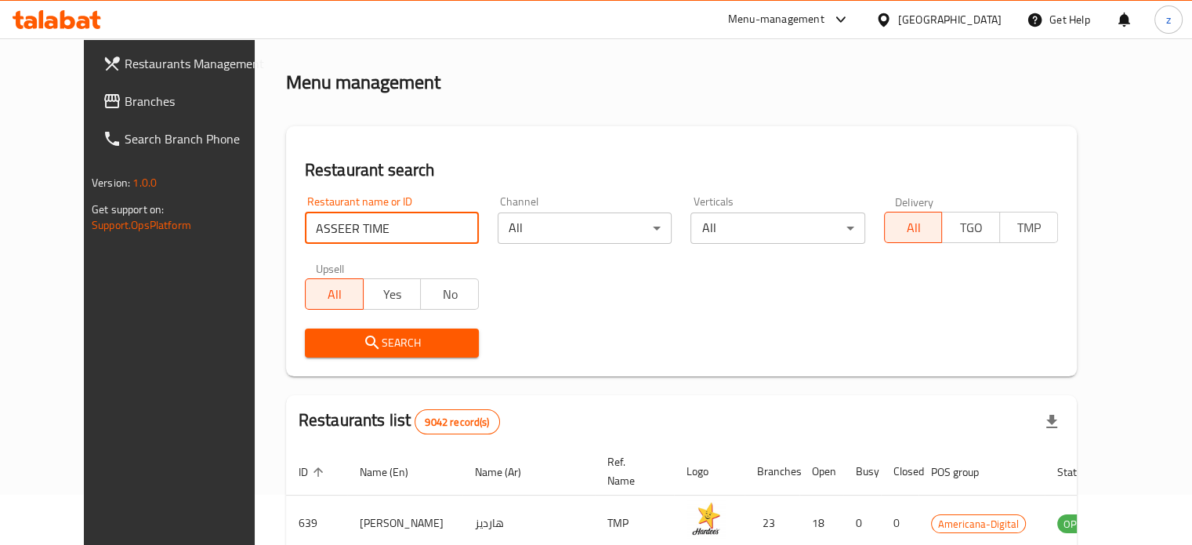
scroll to position [78, 0]
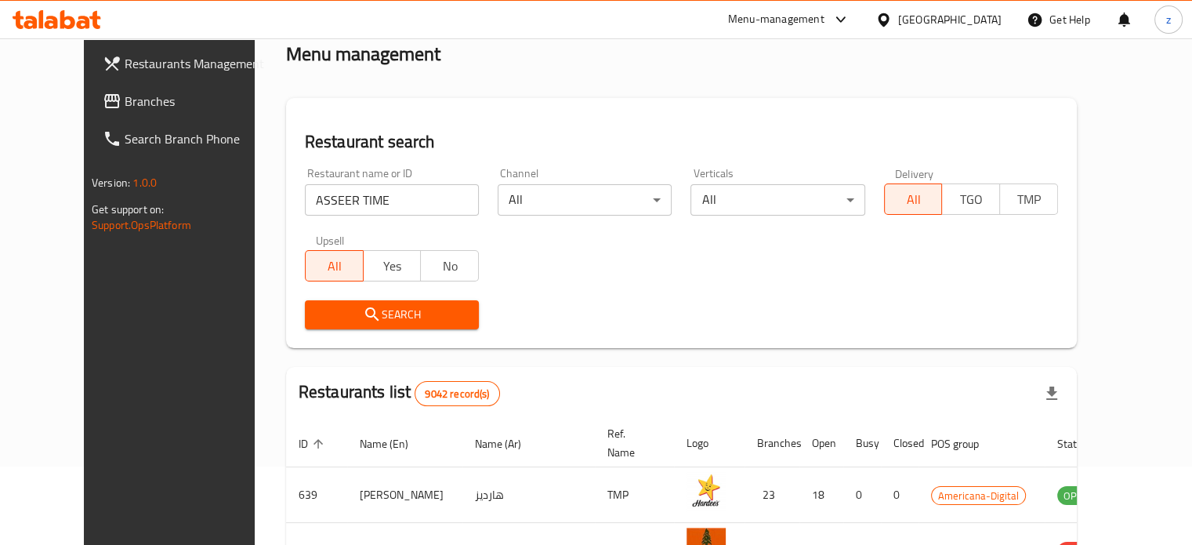
click at [414, 310] on span "Search" at bounding box center [391, 315] width 149 height 20
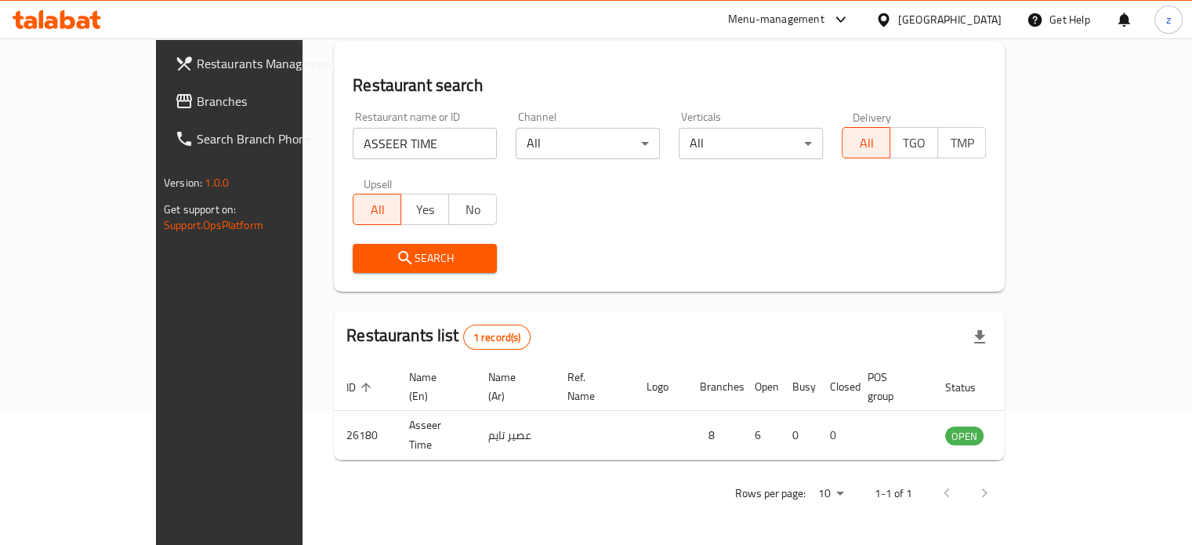
scroll to position [122, 0]
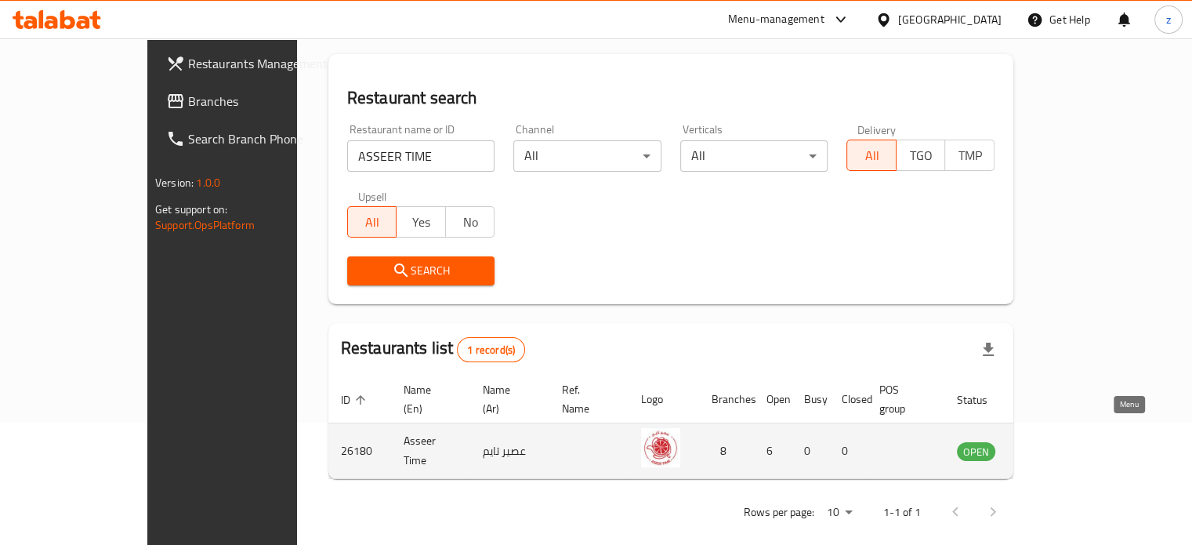
click at [1058, 441] on icon "enhanced table" at bounding box center [1048, 450] width 19 height 19
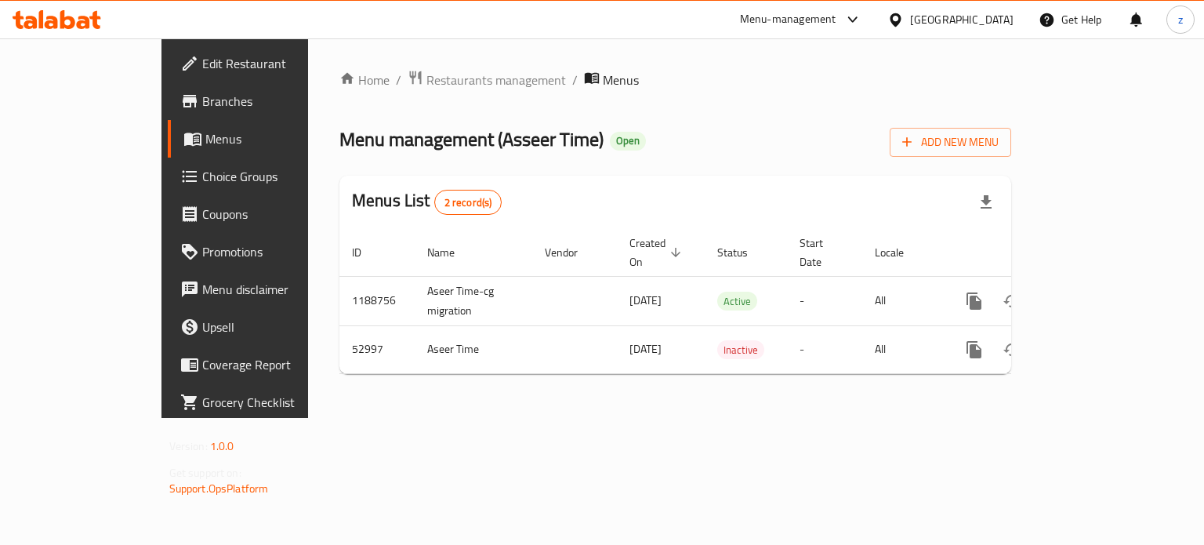
click at [202, 103] on span "Branches" at bounding box center [276, 101] width 148 height 19
